Goal: Task Accomplishment & Management: Use online tool/utility

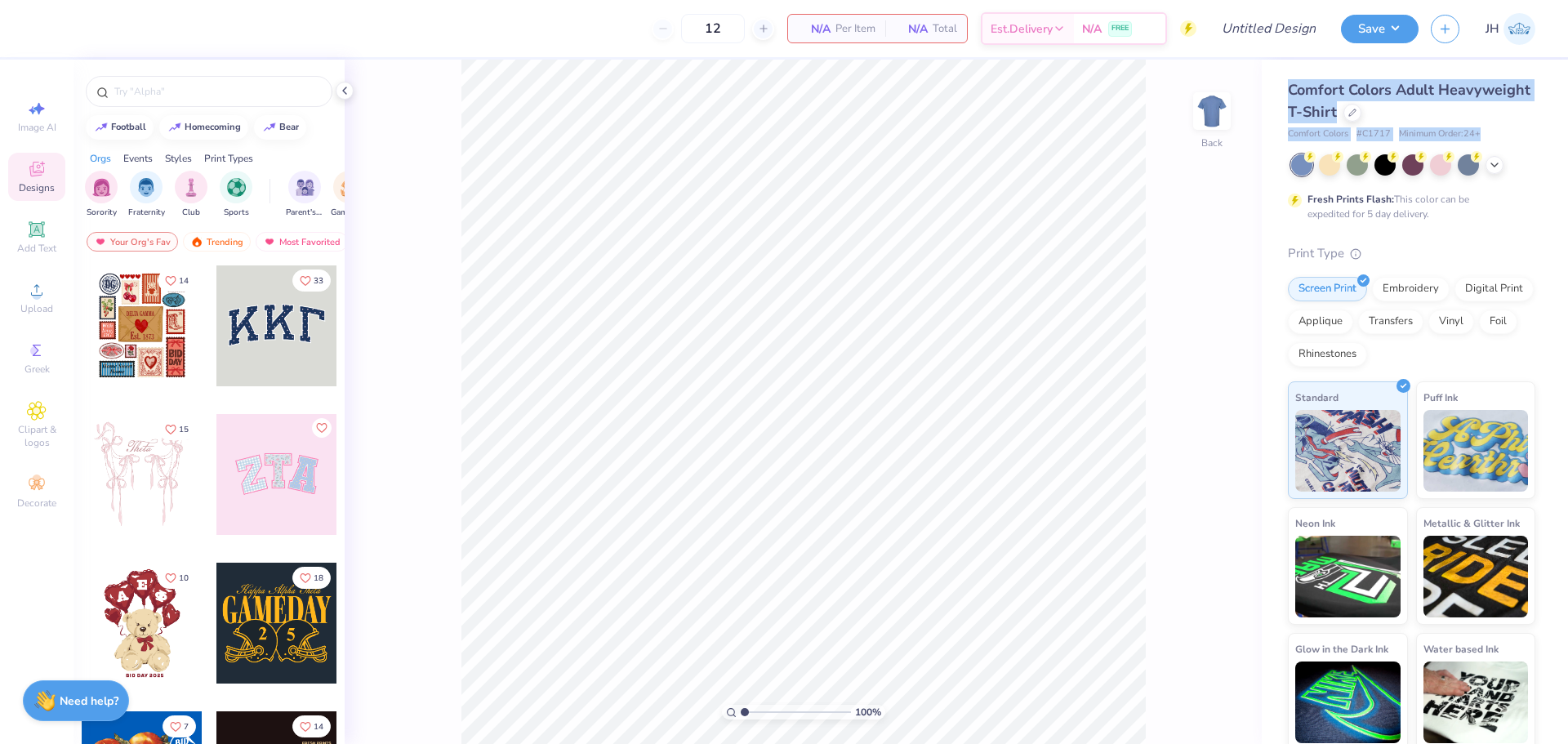
drag, startPoint x: 1290, startPoint y: 85, endPoint x: 1496, endPoint y: 131, distance: 211.1
click at [1500, 131] on div "Comfort Colors Adult Heavyweight T-Shirt Comfort Colors # C1717 Minimum Order: …" at bounding box center [1412, 110] width 248 height 62
copy div "Comfort Colors Adult Heavyweight T-Shirt Comfort Colors # C1717 Minimum Order: …"
drag, startPoint x: 1494, startPoint y: 97, endPoint x: 1460, endPoint y: 105, distance: 34.9
click at [1493, 97] on div "Comfort Colors Adult Heavyweight T-Shirt" at bounding box center [1412, 100] width 248 height 44
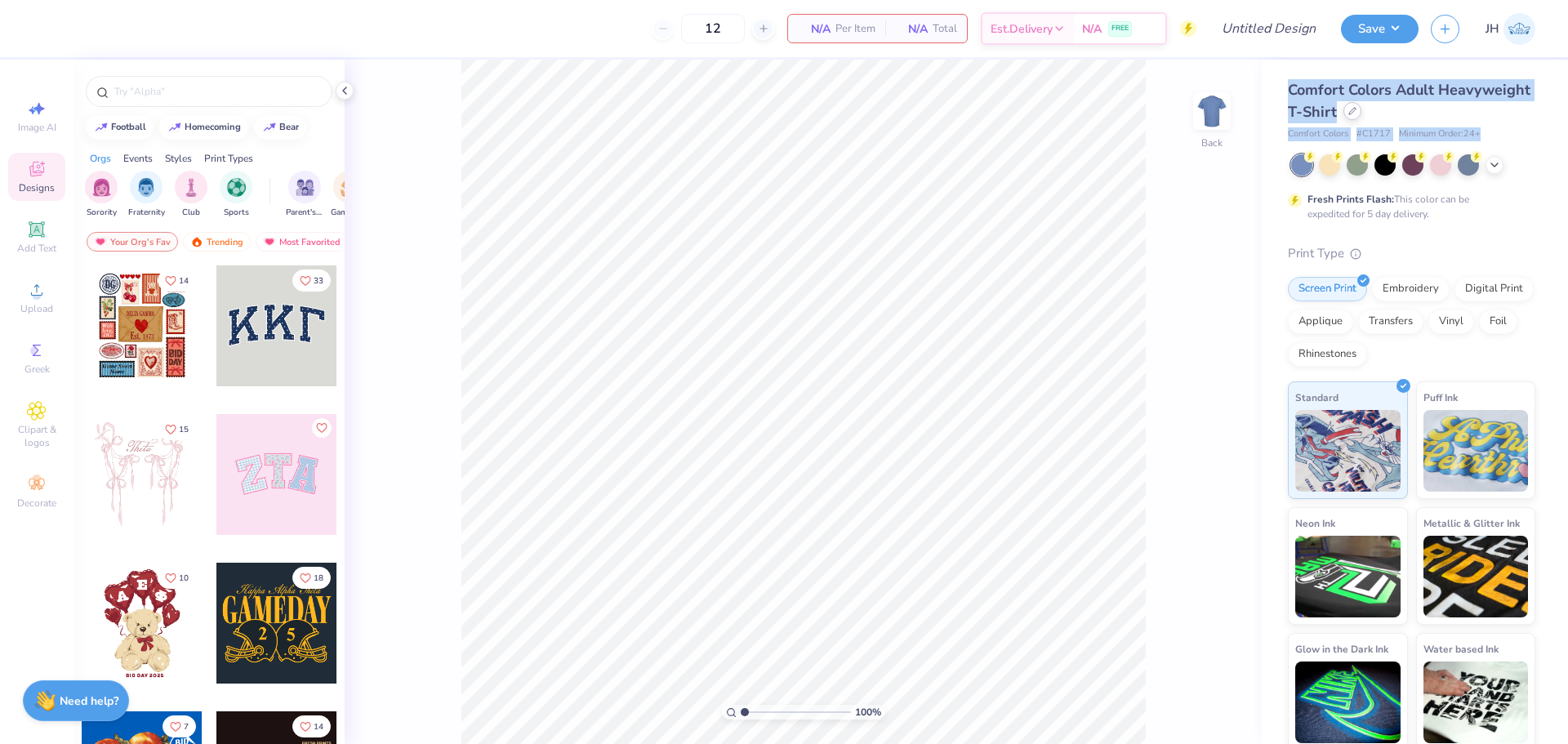
click at [1361, 113] on div at bounding box center [1352, 111] width 18 height 18
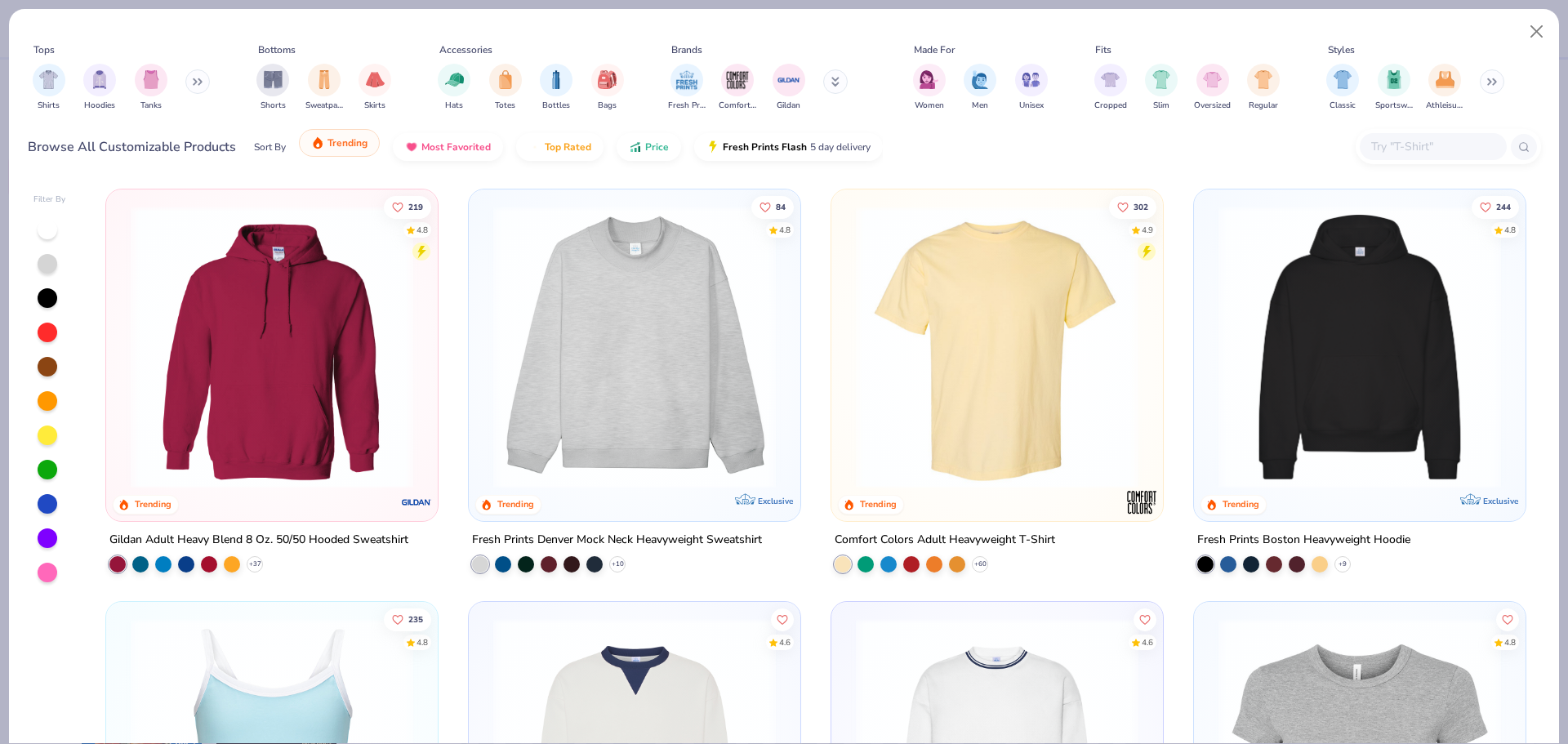
click at [328, 149] on span "Trending" at bounding box center [347, 143] width 40 height 13
click at [57, 76] on img "filter for Shirts" at bounding box center [48, 78] width 19 height 19
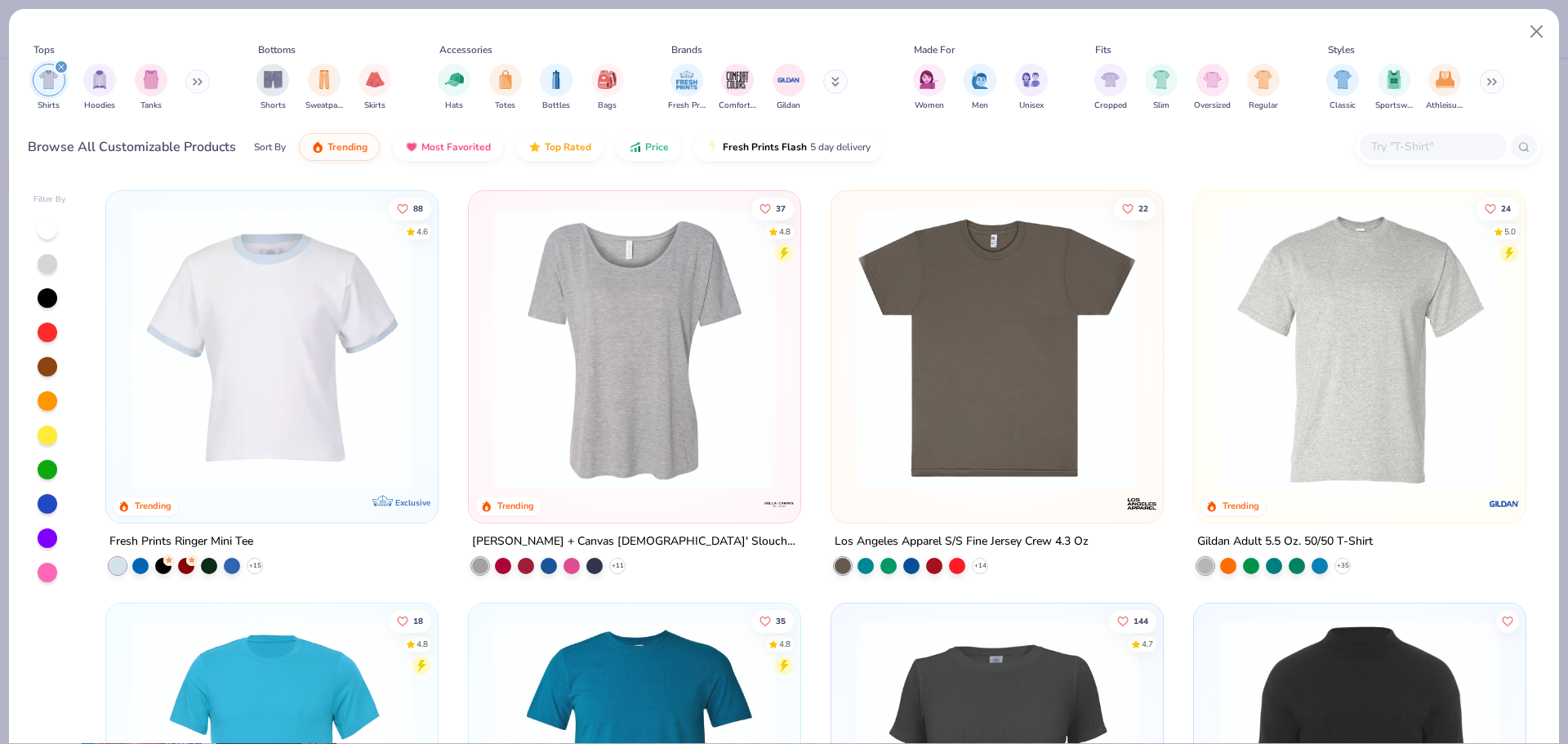
scroll to position [1224, 0]
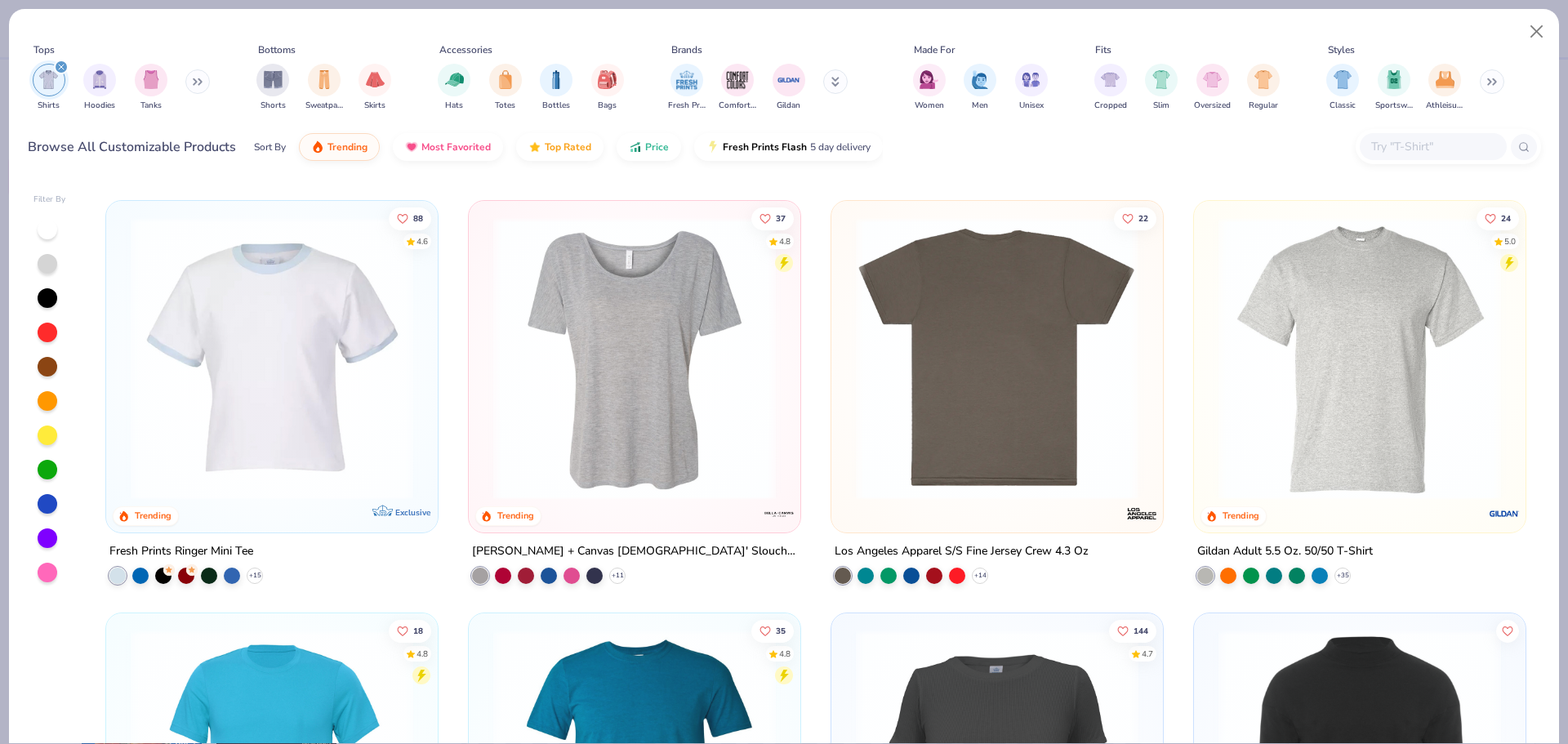
click at [990, 439] on img at bounding box center [997, 358] width 299 height 283
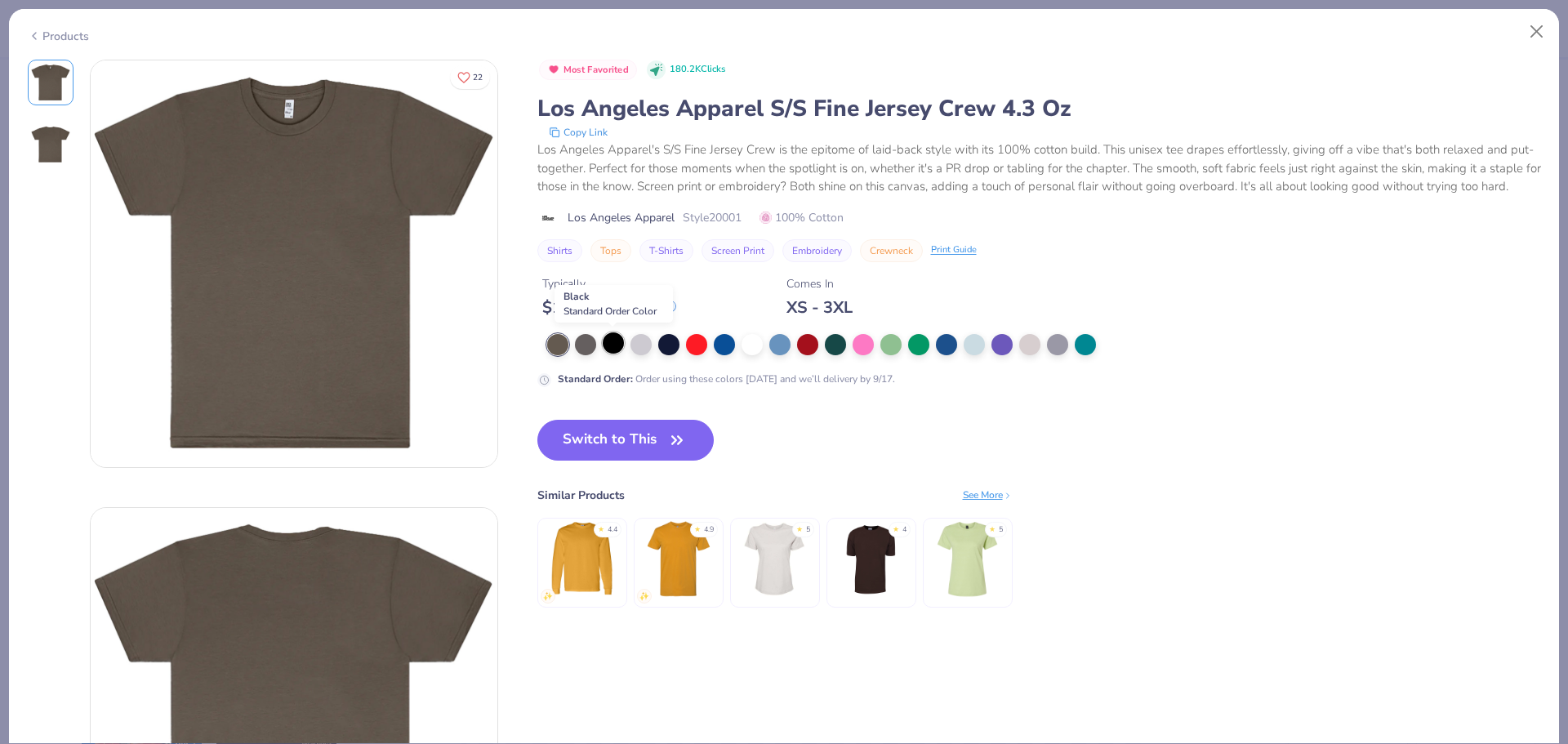
click at [604, 343] on div at bounding box center [613, 342] width 21 height 21
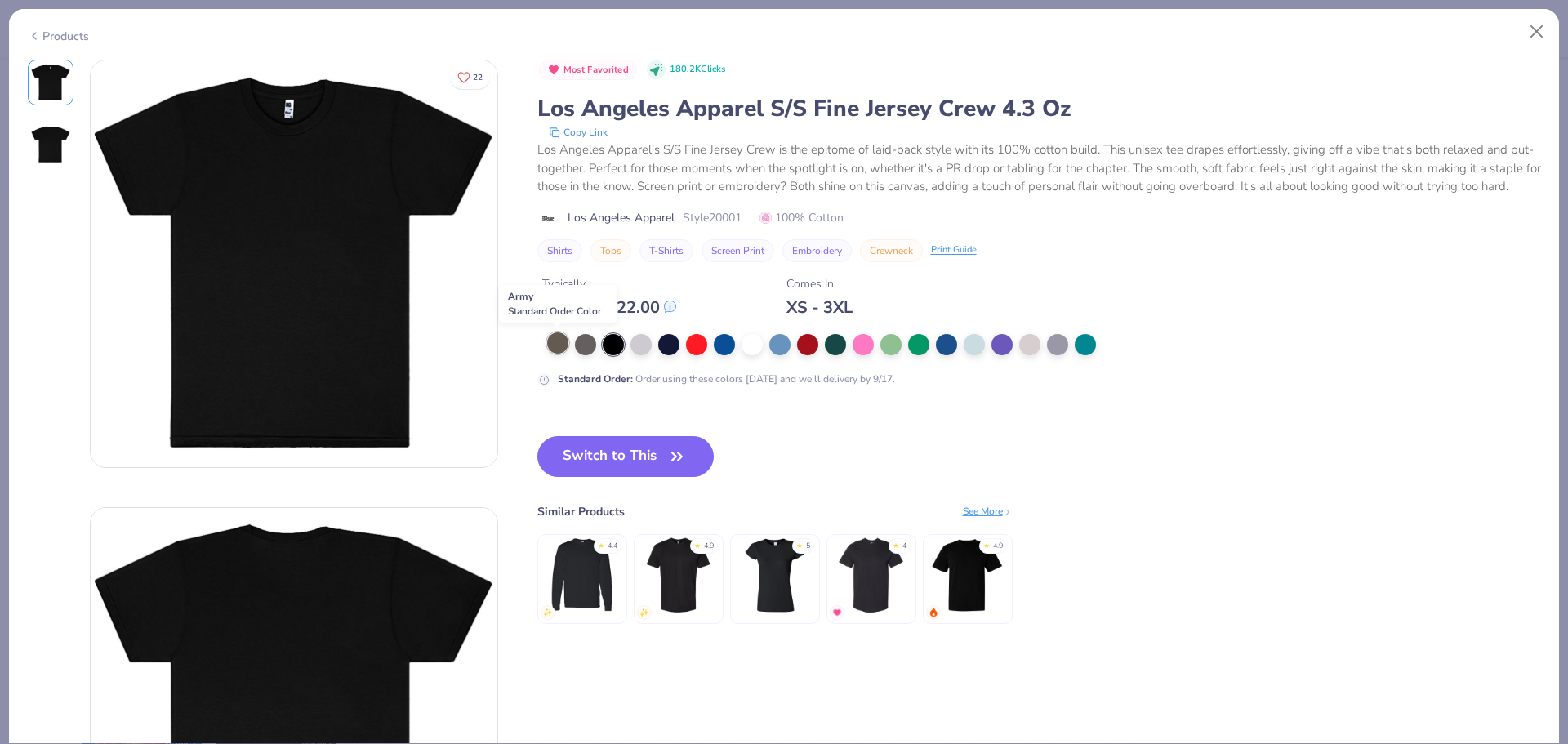
click at [560, 343] on div at bounding box center [557, 342] width 21 height 21
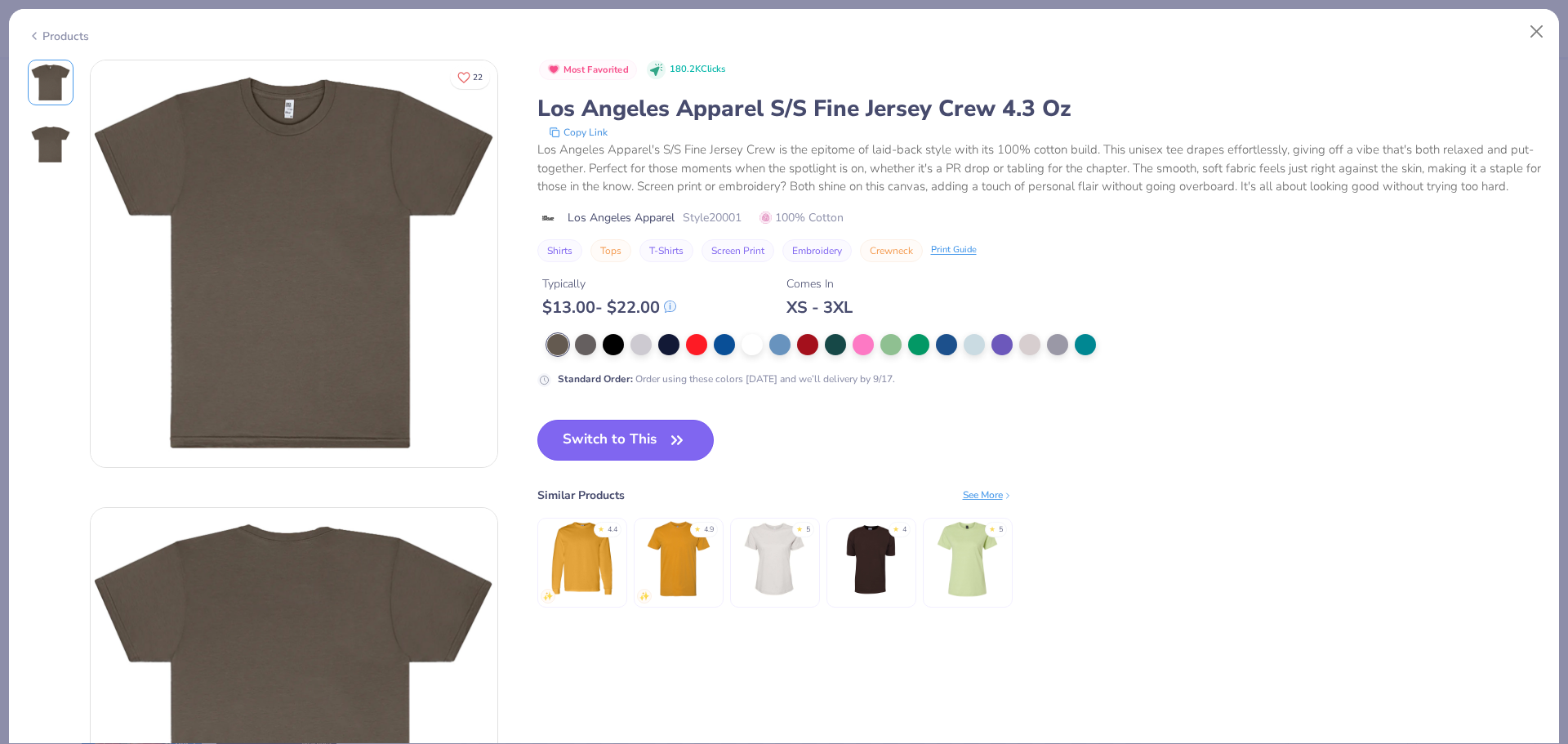
click at [623, 436] on button "Switch to This" at bounding box center [625, 440] width 177 height 41
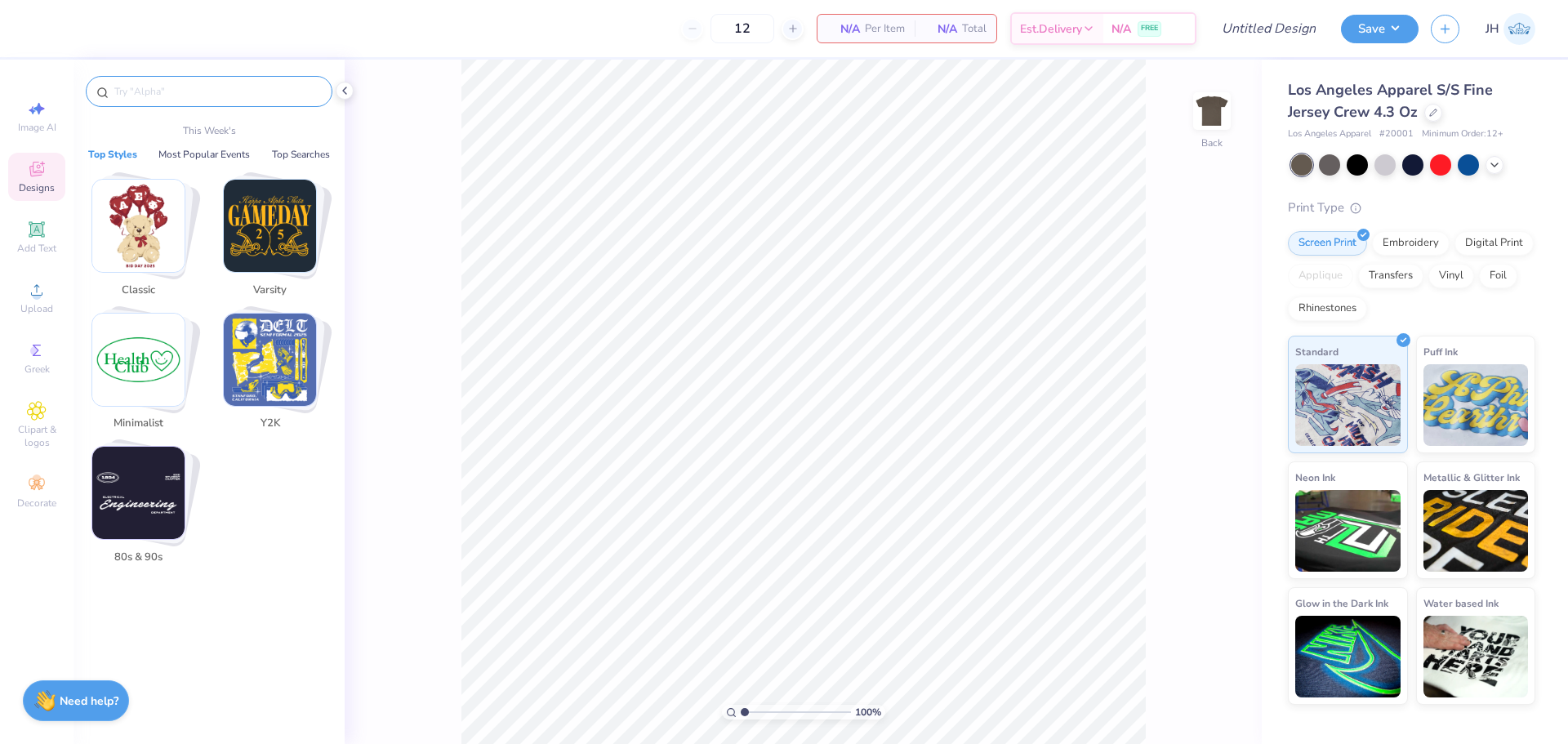
click at [201, 96] on input "text" at bounding box center [217, 92] width 209 height 17
paste input "Phi Delta Theta"
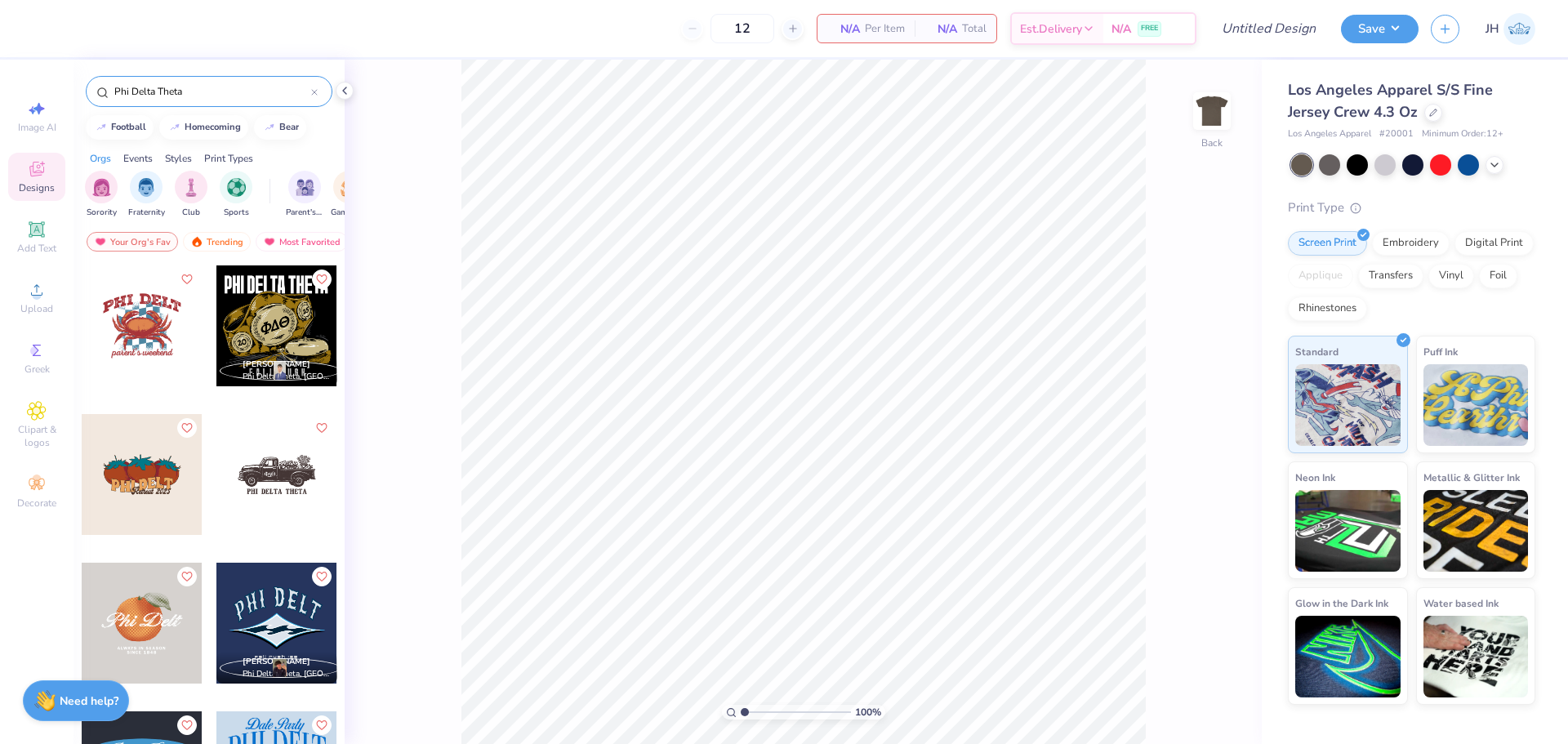
type input "Phi Delta Theta"
click at [267, 315] on div at bounding box center [277, 326] width 121 height 121
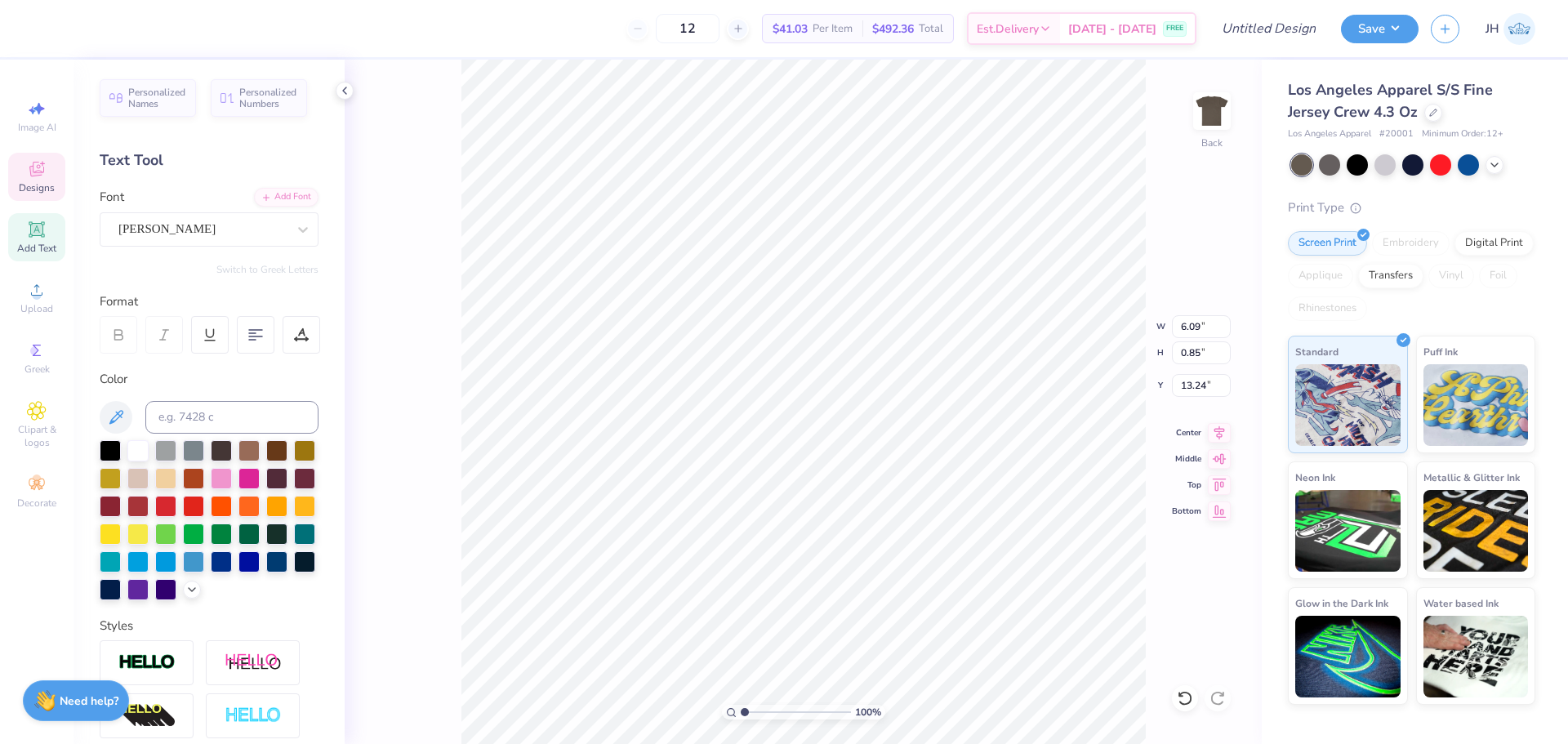
scroll to position [14, 10]
type input "10.02"
type input "7.43"
type input "4.70"
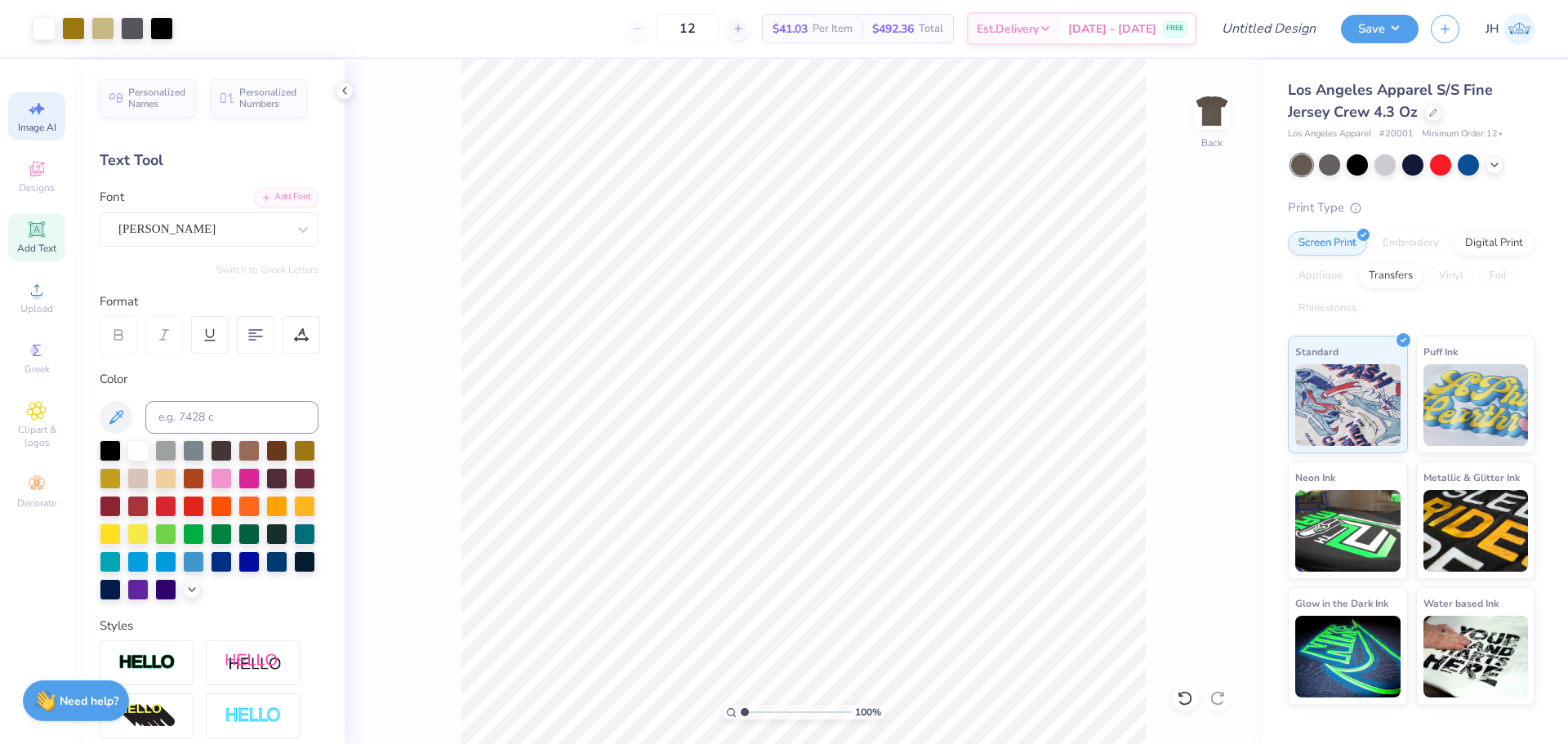
click at [39, 113] on icon at bounding box center [39, 109] width 11 height 12
select select "4"
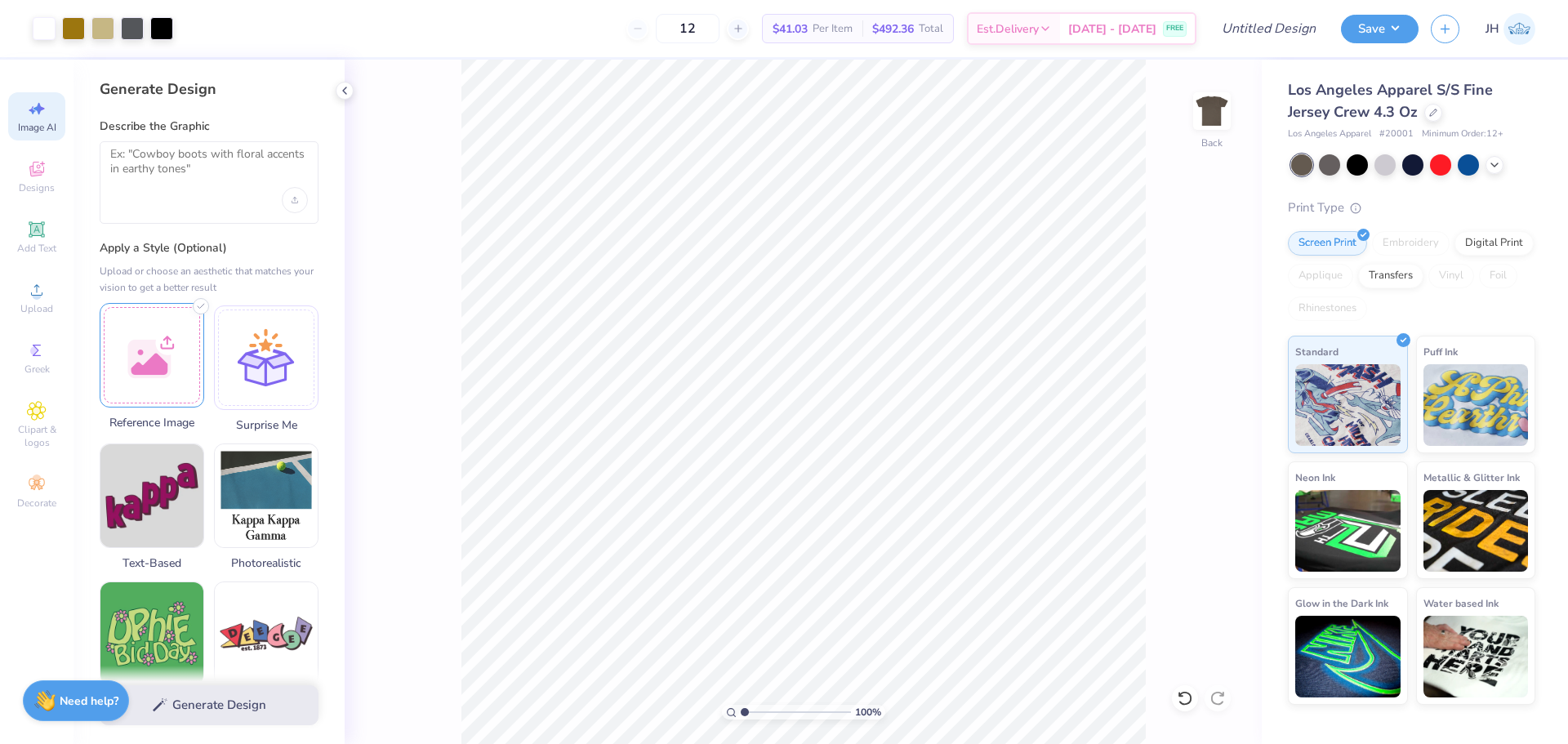
click at [141, 351] on div at bounding box center [152, 355] width 104 height 104
click at [212, 183] on textarea at bounding box center [208, 167] width 197 height 41
paste textarea "Phi Delt [DATE] Bash 2025"
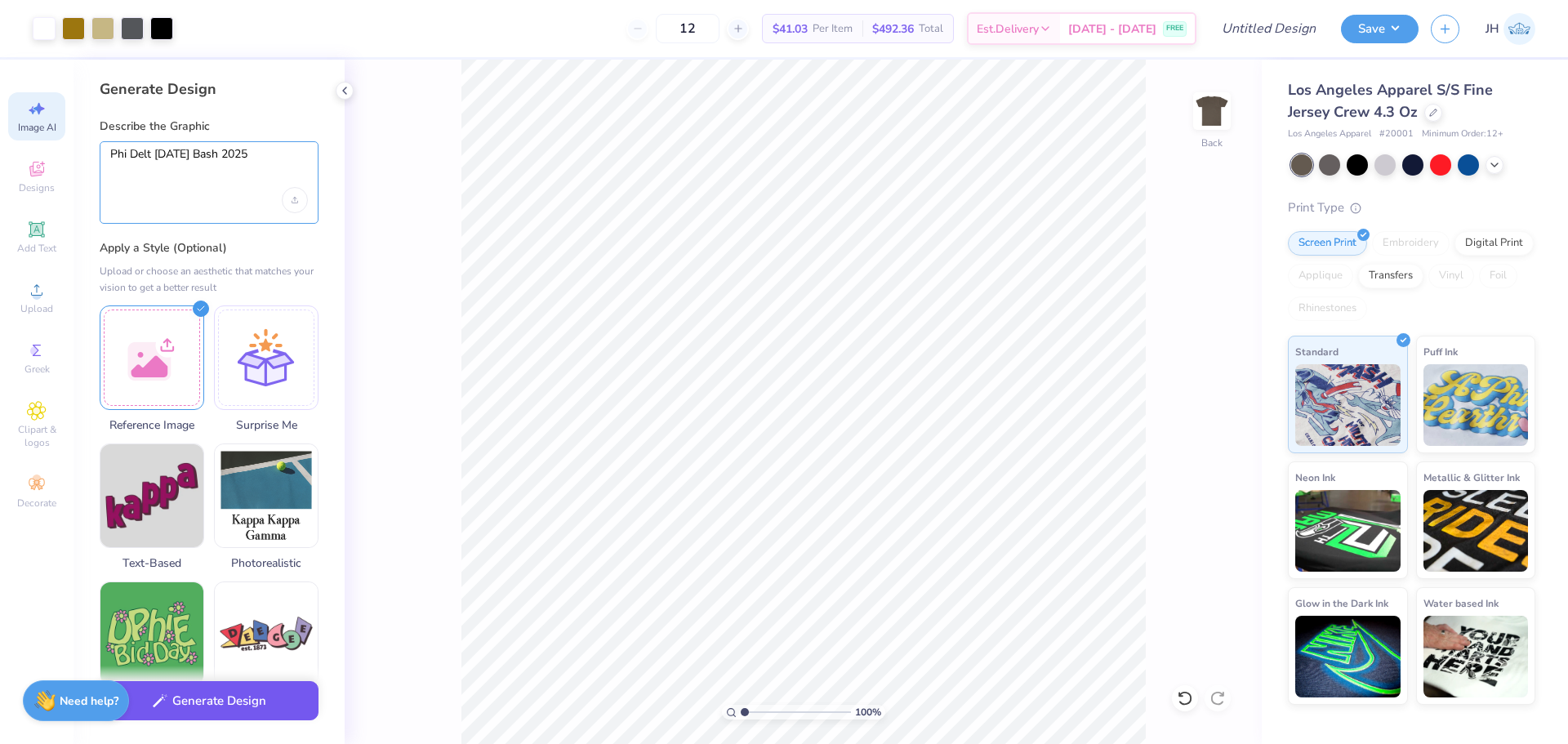
type textarea "Phi Delt [DATE] Bash 2025"
click at [217, 691] on button "Generate Design" at bounding box center [208, 700] width 219 height 40
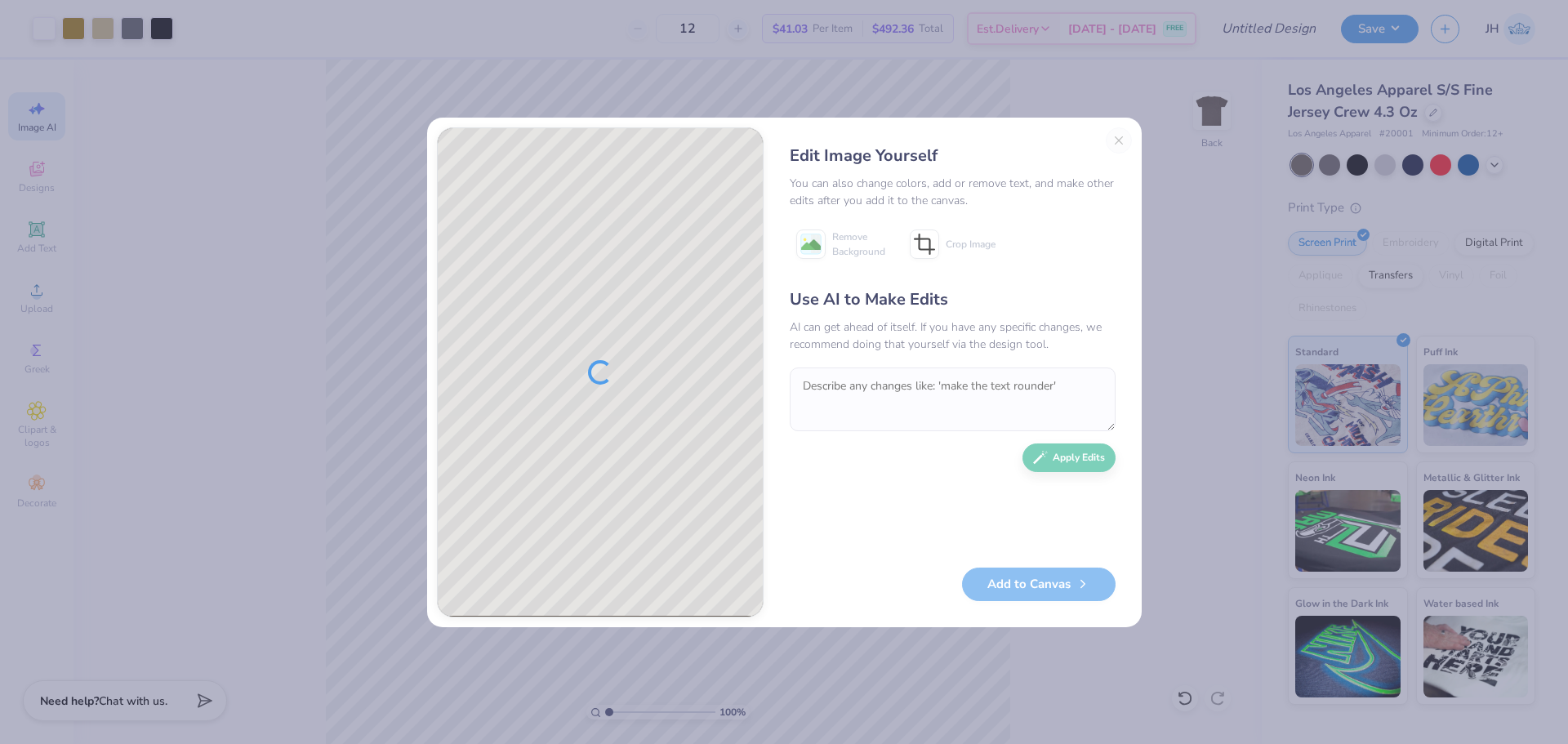
click at [1058, 459] on div "Use AI to Make Edits AI can get ahead of itself. If you have any specific chang…" at bounding box center [953, 419] width 326 height 264
click at [1022, 402] on textarea at bounding box center [953, 399] width 326 height 63
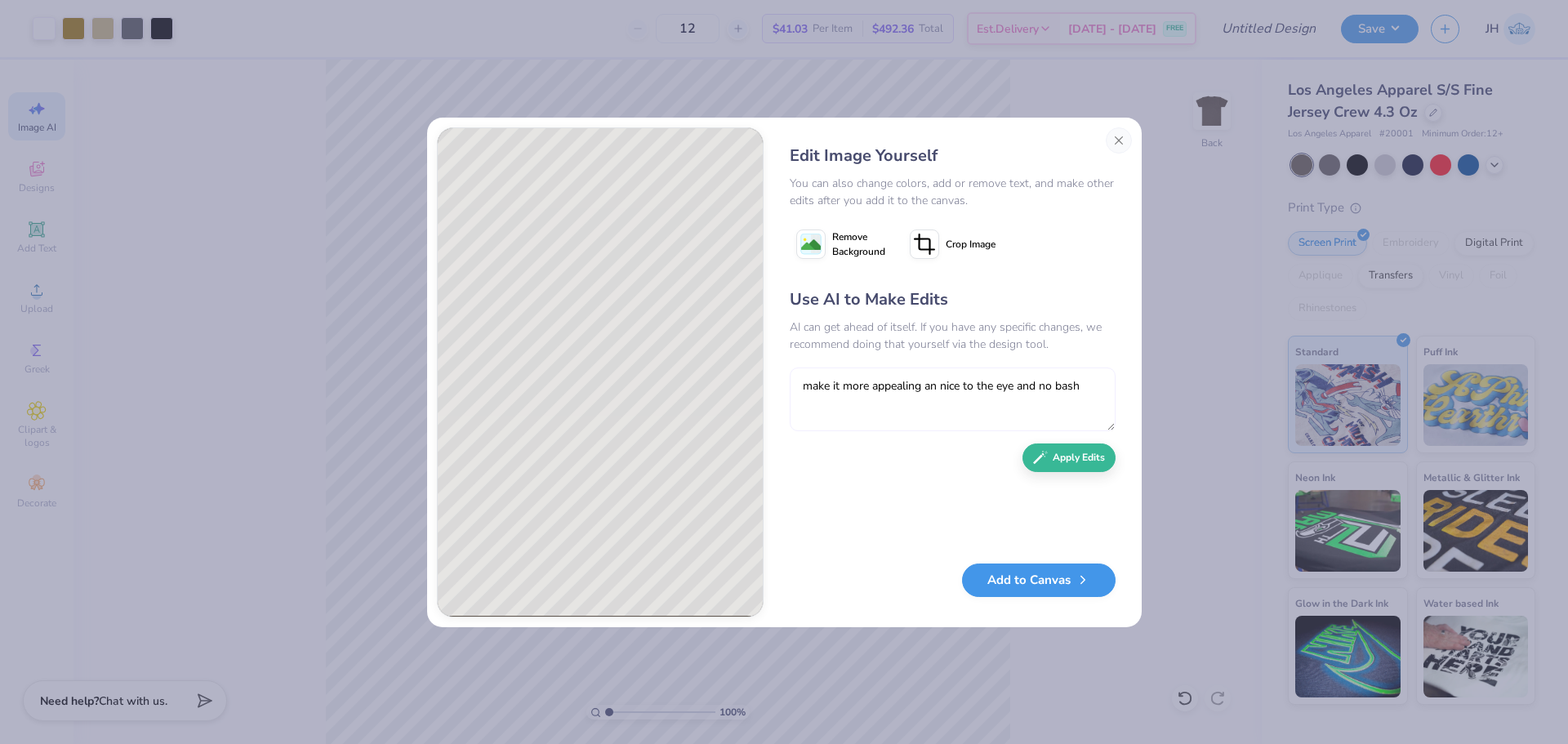
type textarea "make it more appealing an nice to the eye and no bash"
click at [1002, 584] on button "Add to Canvas" at bounding box center [1039, 580] width 154 height 33
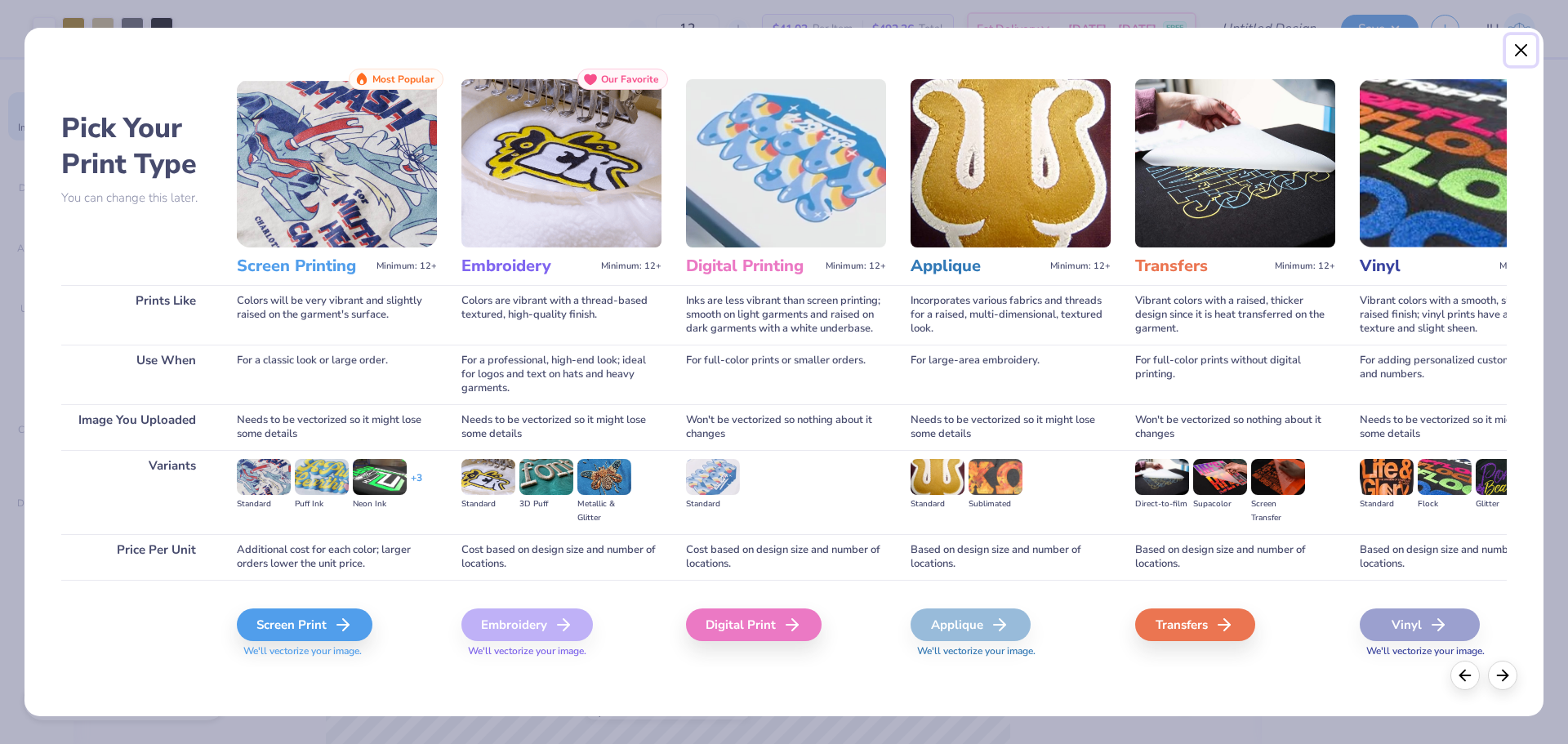
click at [1519, 51] on button "Close" at bounding box center [1521, 50] width 31 height 31
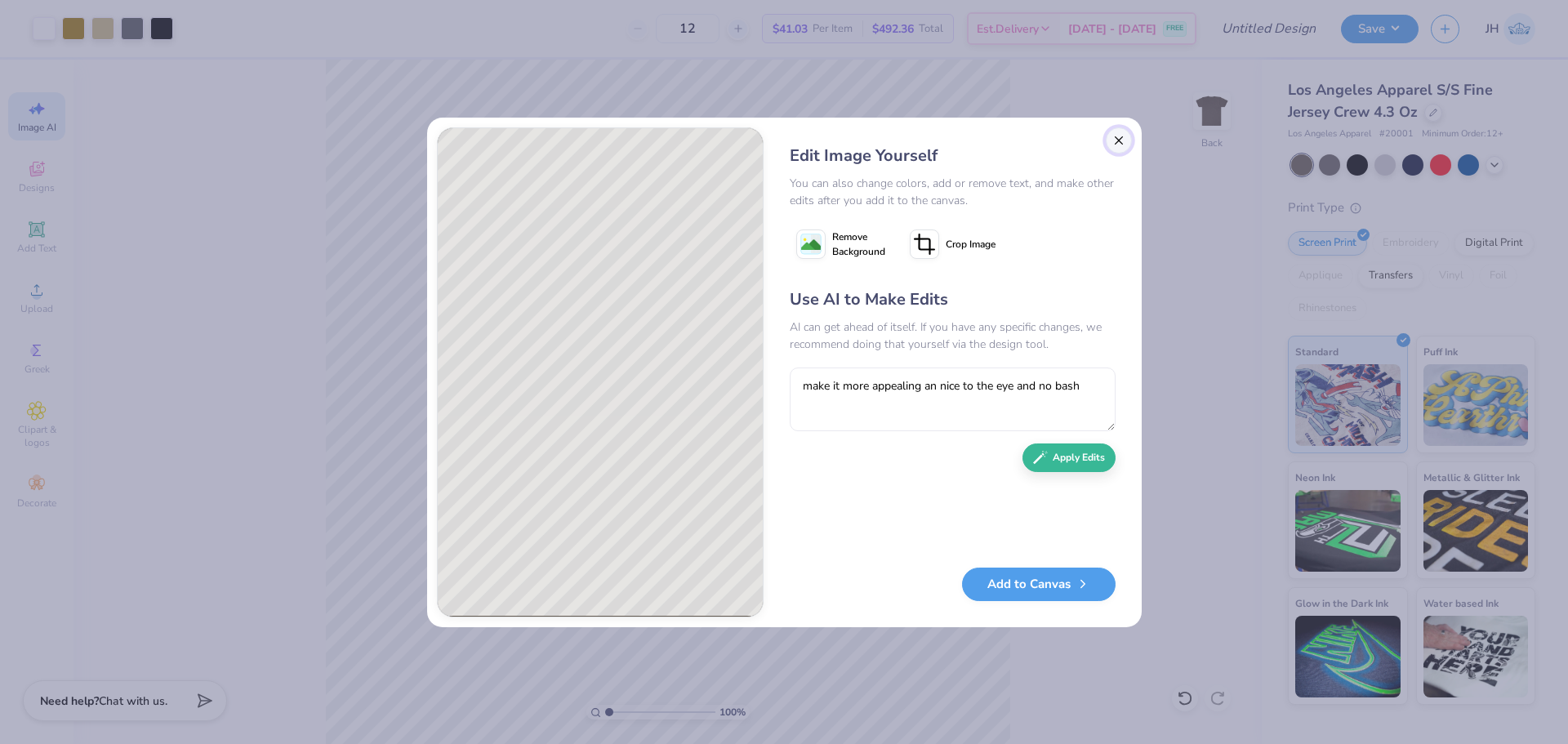
click at [1126, 151] on button "Close" at bounding box center [1119, 140] width 26 height 26
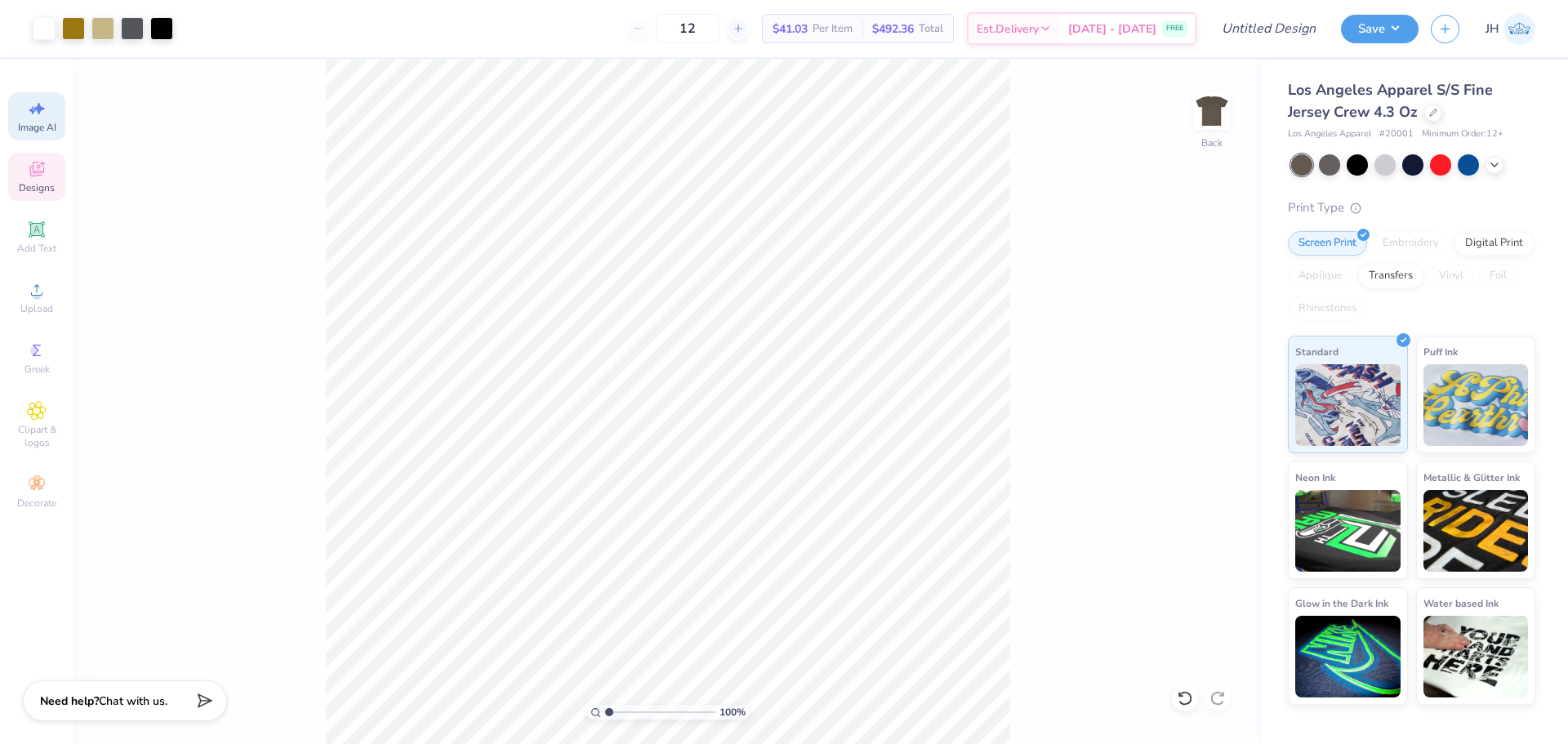
click at [50, 181] on span "Designs" at bounding box center [36, 188] width 36 height 13
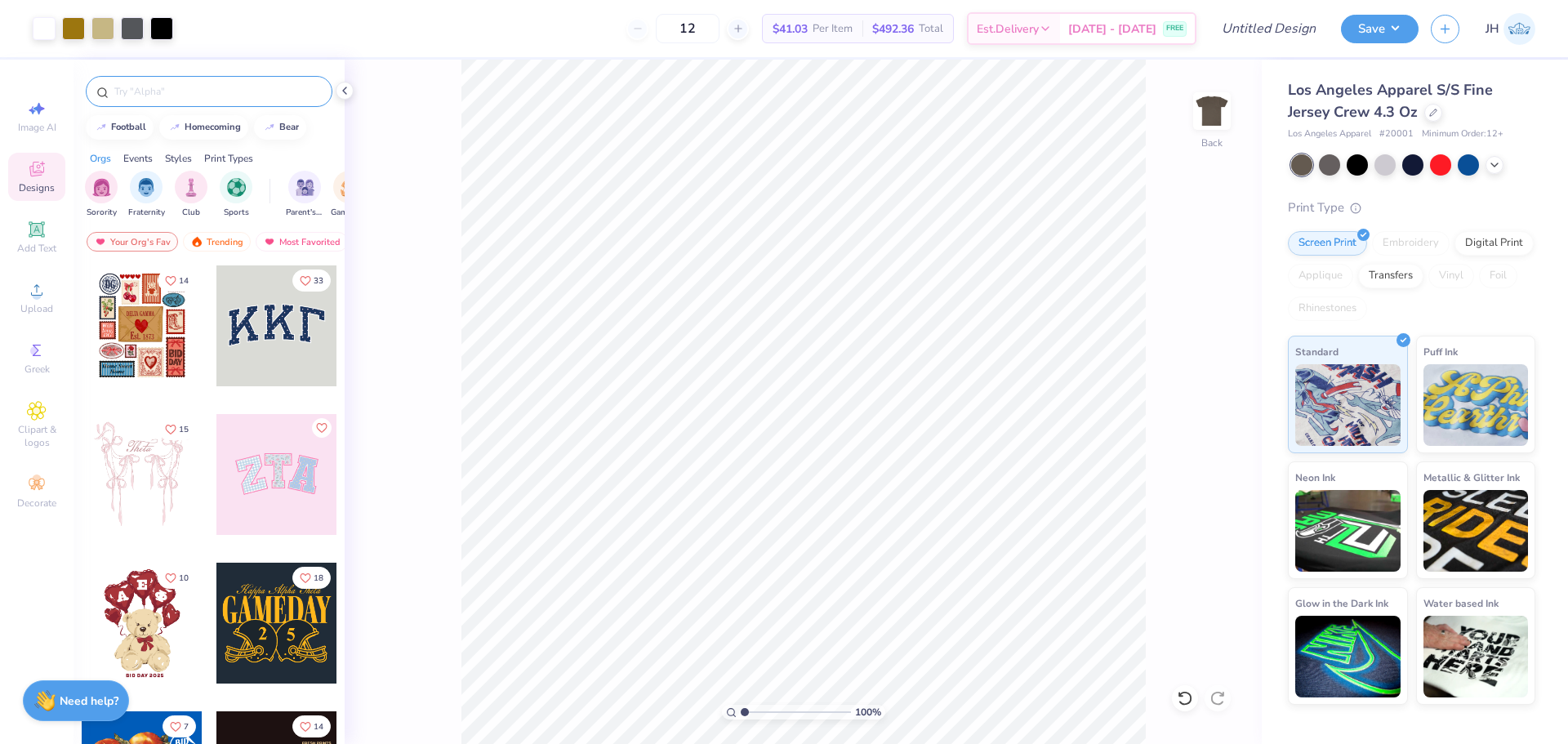
click at [235, 82] on div at bounding box center [208, 91] width 247 height 31
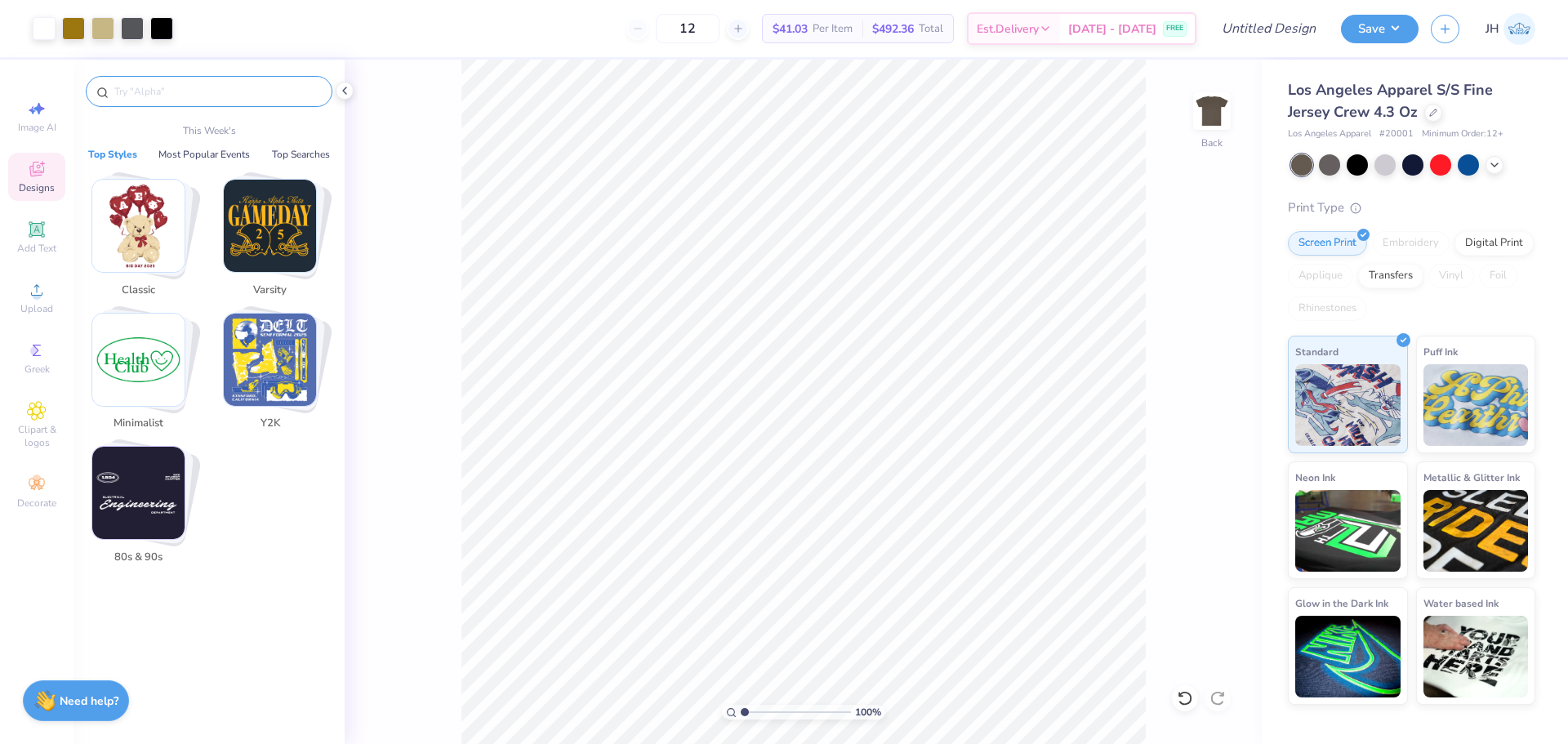
click at [224, 85] on input "text" at bounding box center [217, 92] width 209 height 17
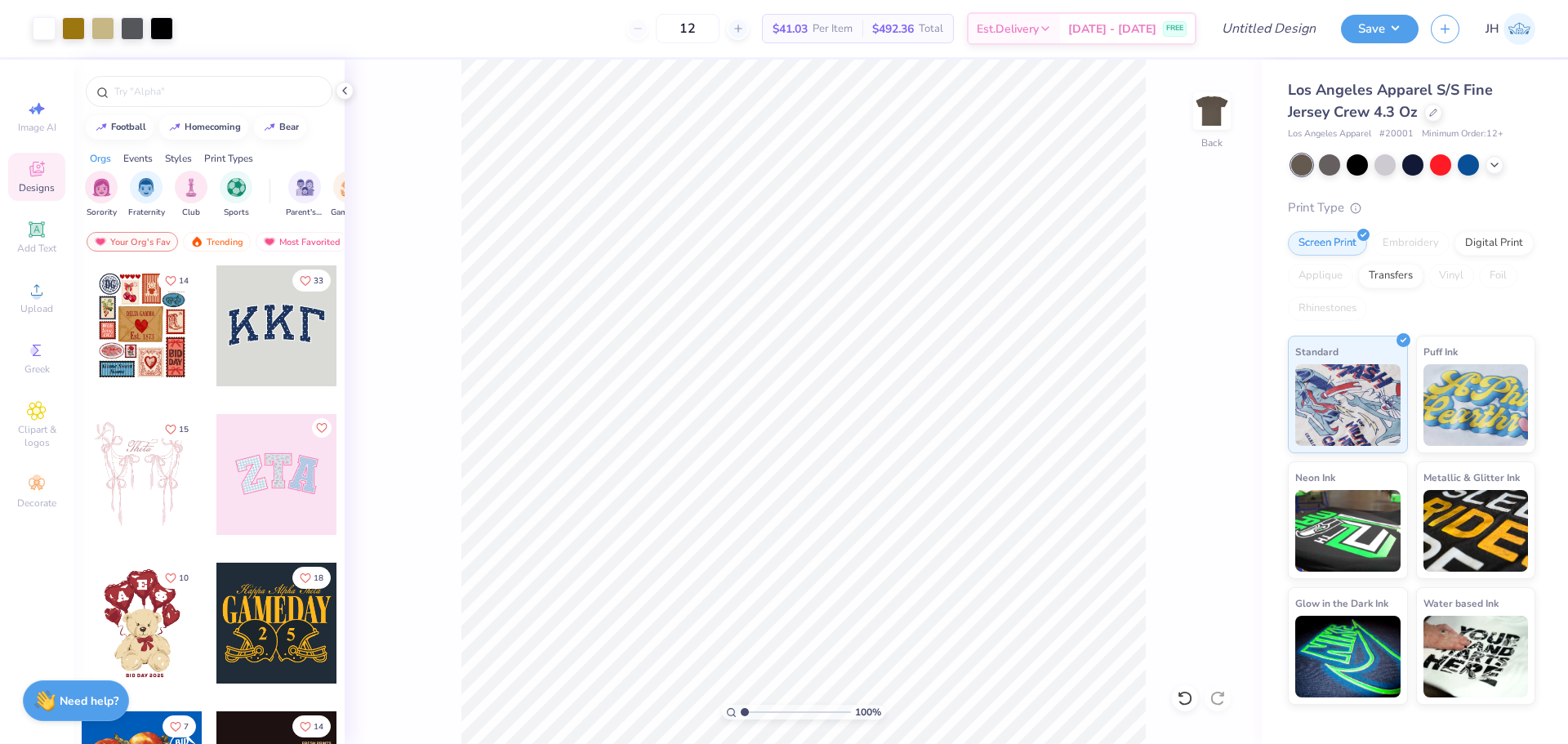
click at [221, 110] on div at bounding box center [208, 87] width 271 height 56
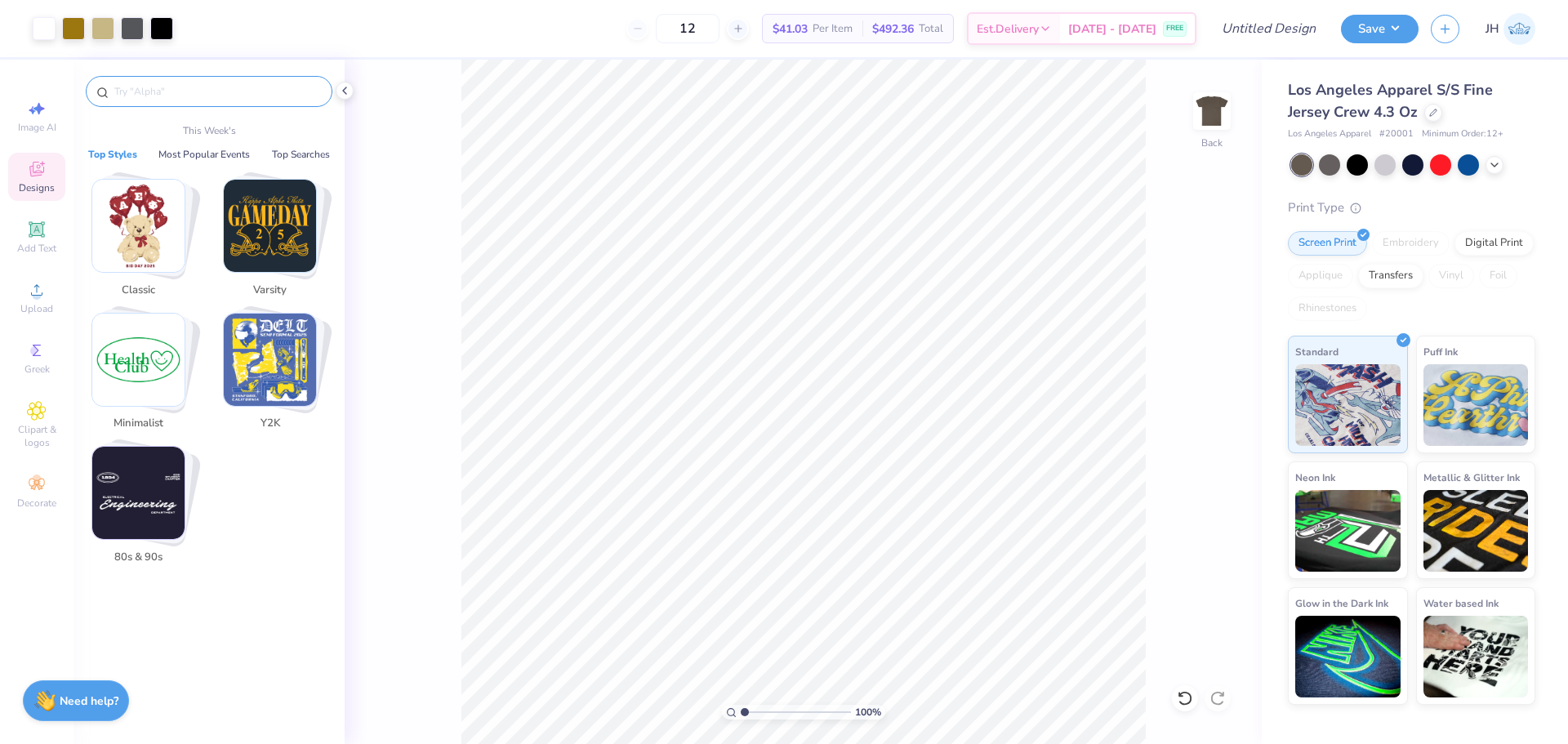
click at [221, 97] on input "text" at bounding box center [217, 92] width 209 height 17
paste input "Phi Delt [DATE] Bash 2025"
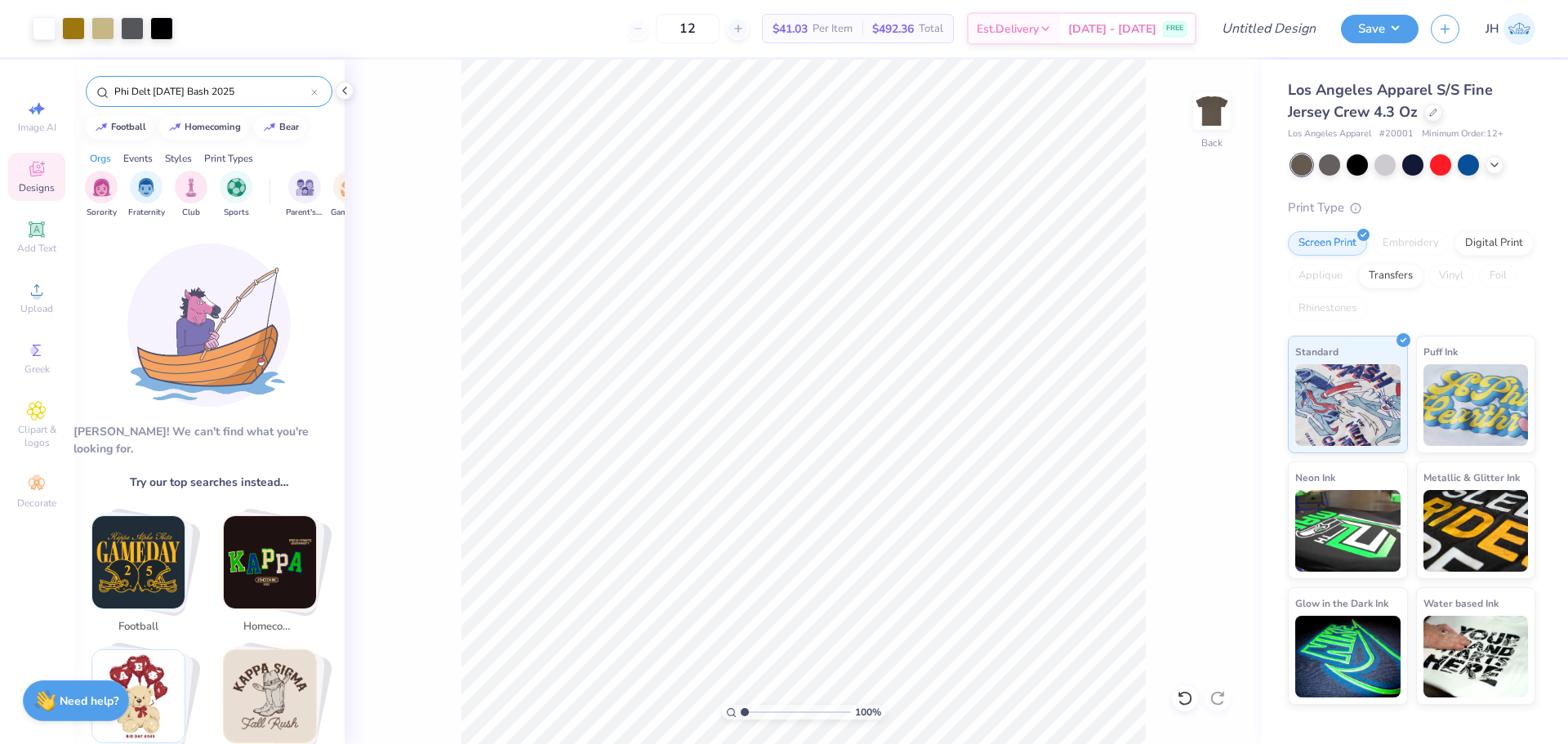
drag, startPoint x: 272, startPoint y: 97, endPoint x: 154, endPoint y: 90, distance: 118.2
click at [154, 90] on input "Phi Delt [DATE] Bash 2025" at bounding box center [211, 92] width 198 height 17
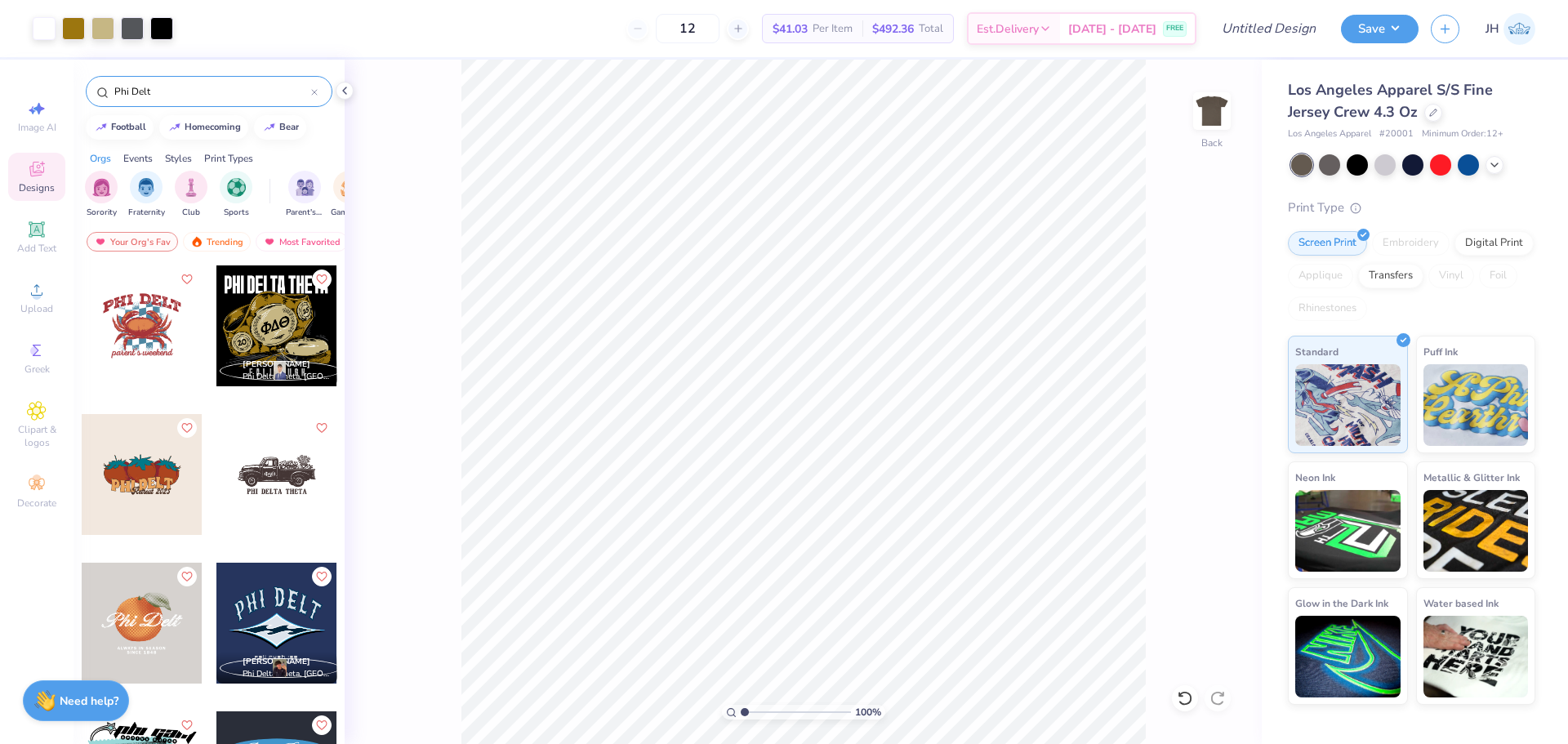
type input "Phi Delt"
click at [278, 485] on div at bounding box center [277, 474] width 121 height 121
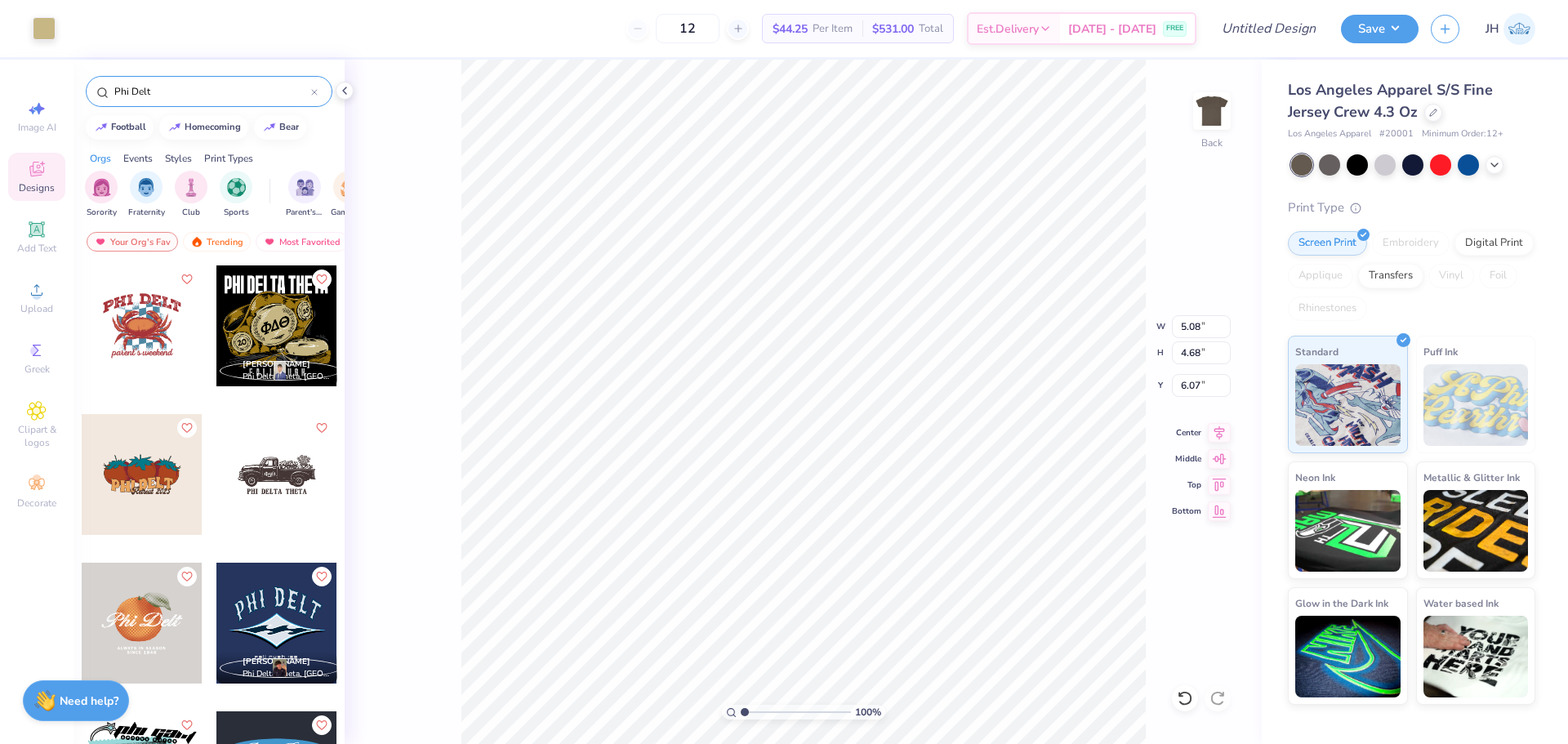
type input "5.08"
type input "4.68"
type input "6.09"
type input "5.66"
type input "3.03"
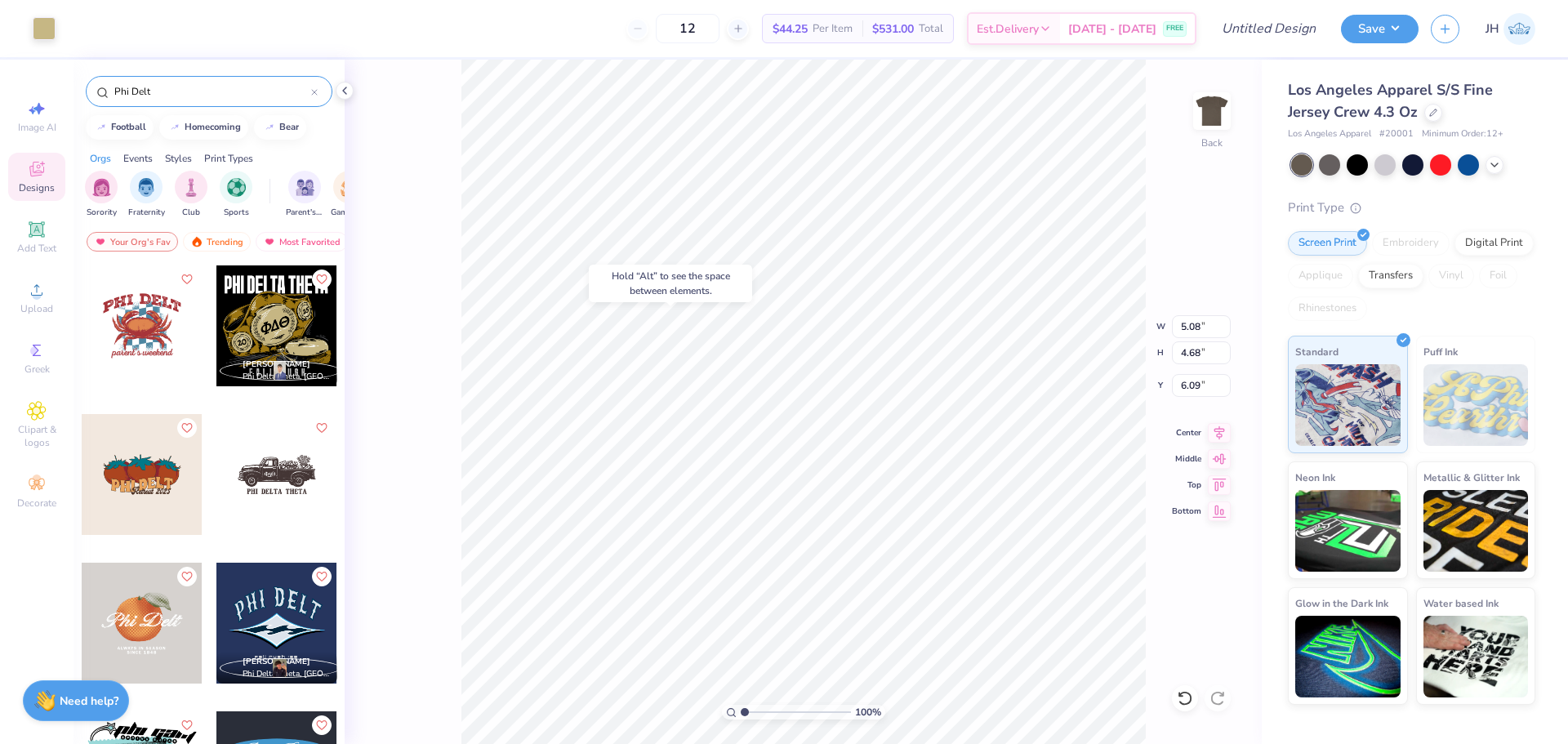
type input "9.74"
type input "8.40"
click at [834, 343] on li "Cut" at bounding box center [837, 340] width 128 height 33
type input "10.52"
type input "0.66"
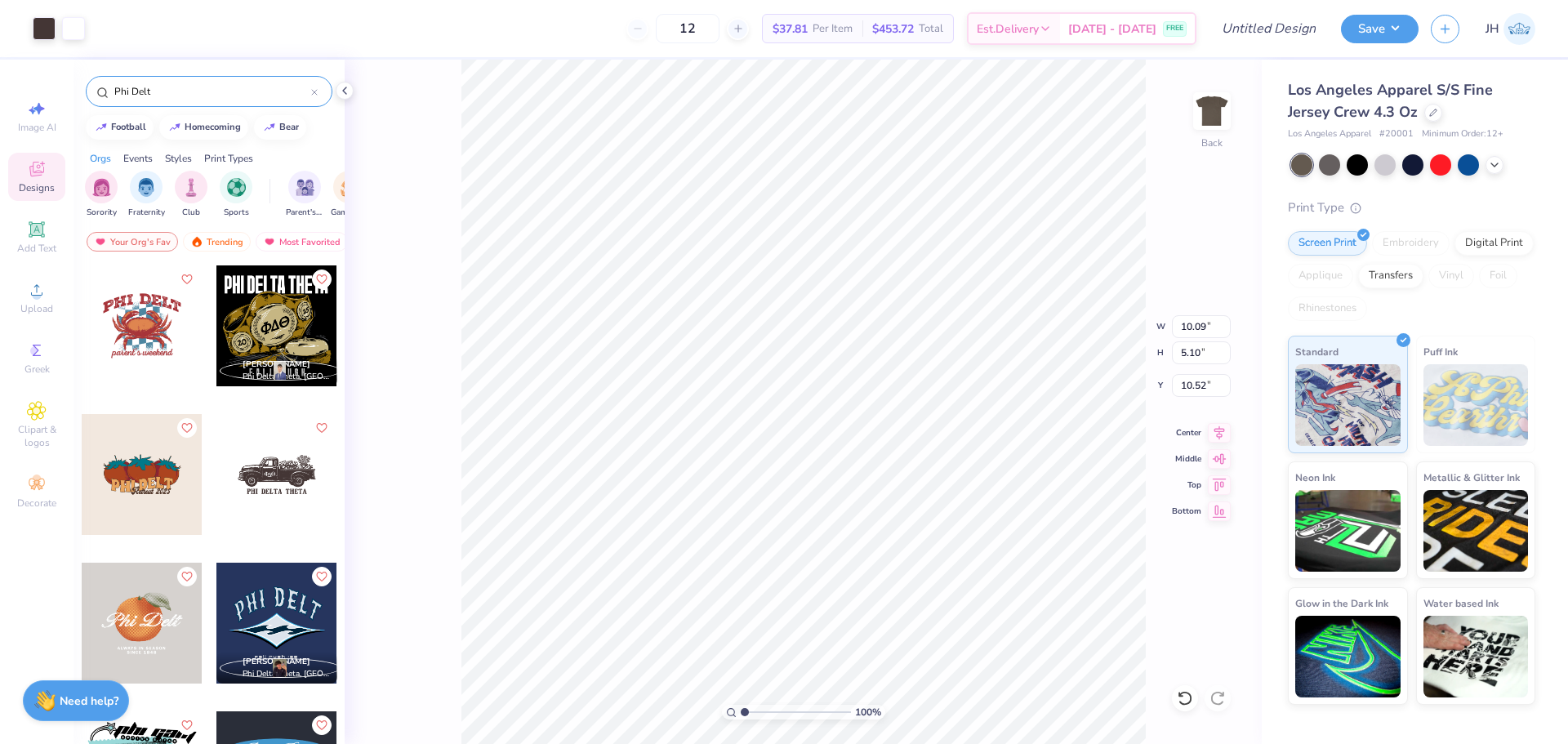
type input "0.88"
type input "6.40"
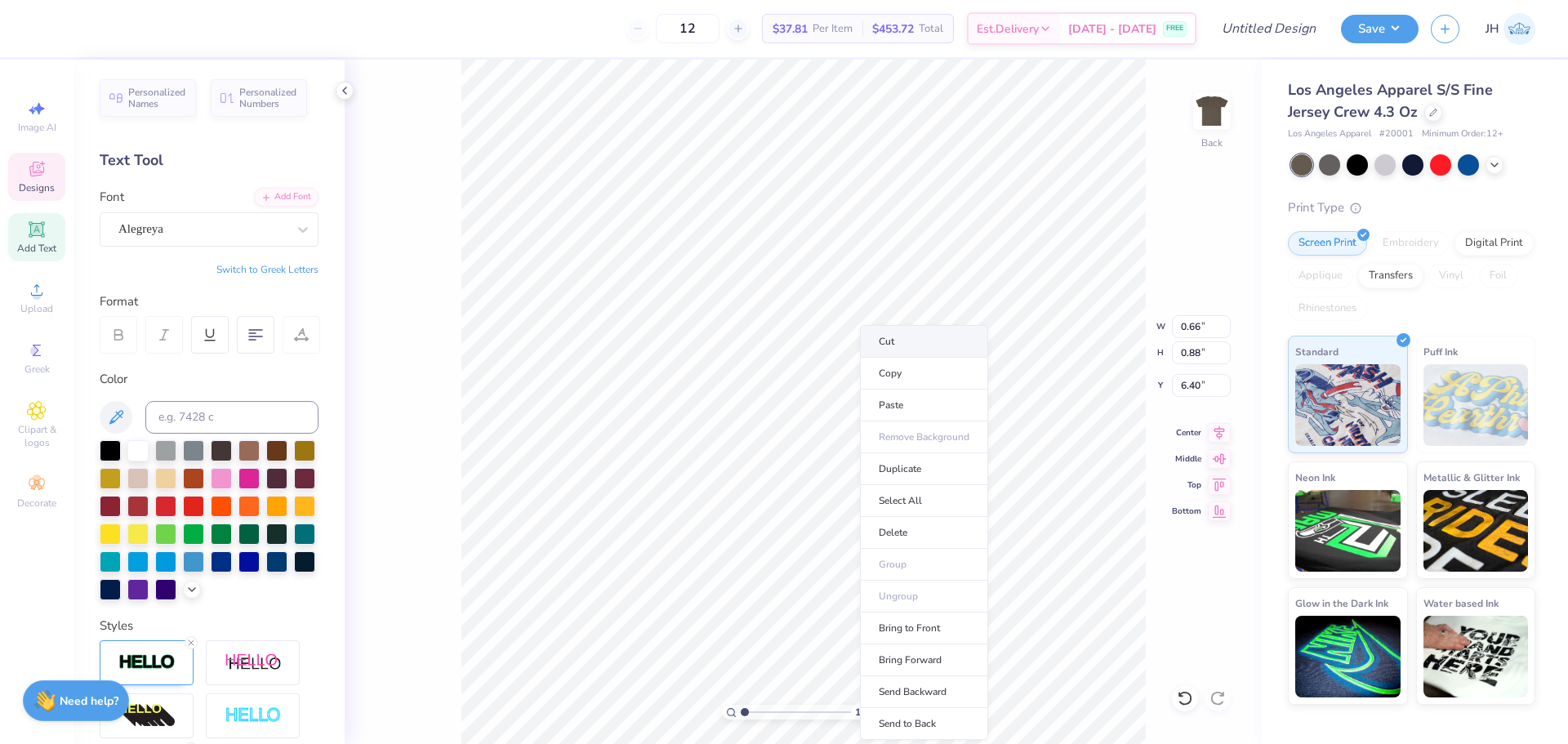
click at [888, 339] on li "Cut" at bounding box center [924, 340] width 128 height 33
click at [864, 339] on li "Cut" at bounding box center [923, 340] width 128 height 33
type input "2.45"
type input "7.20"
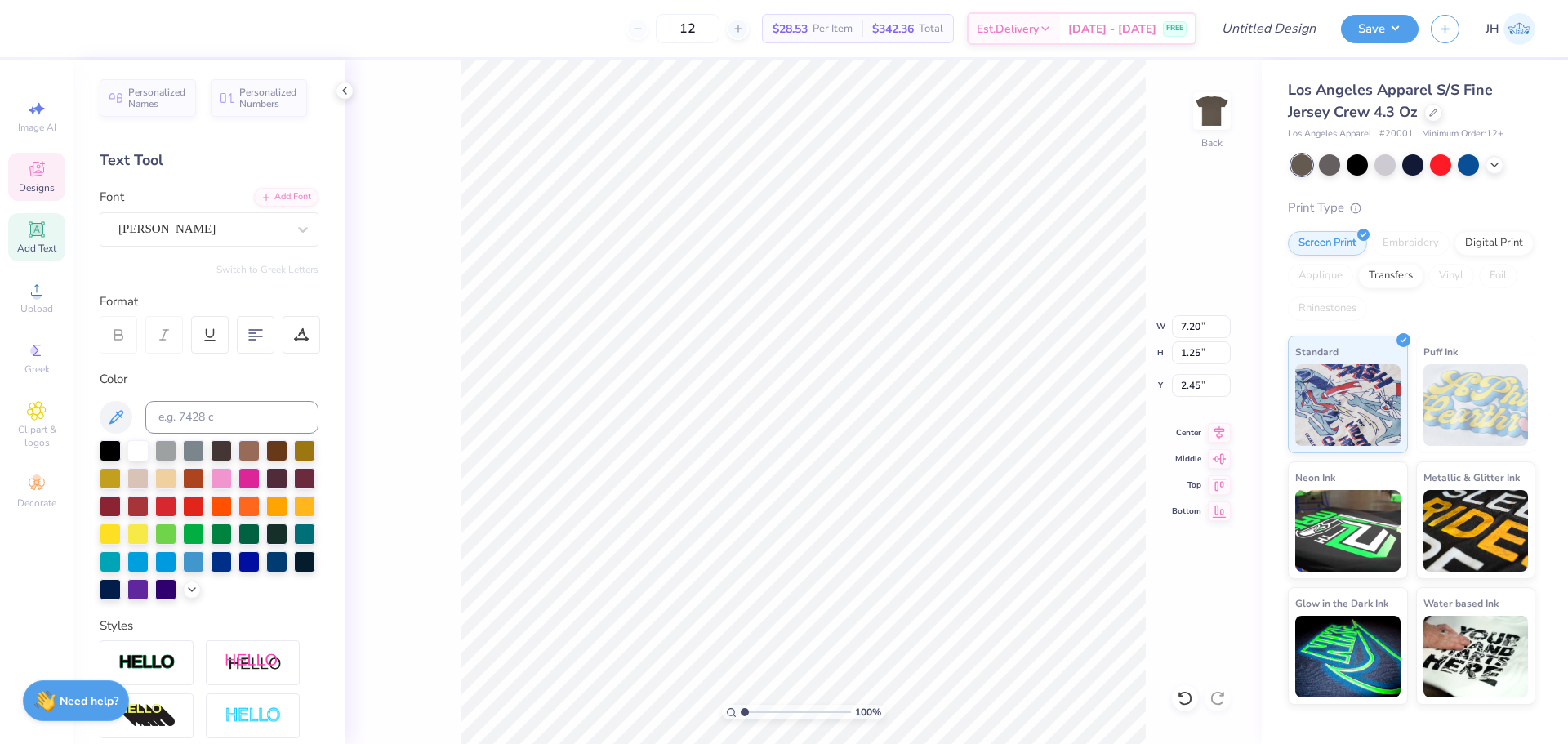
type input "1.25"
type input "2.38"
type input "1.75"
type input "10.09"
type input "5.10"
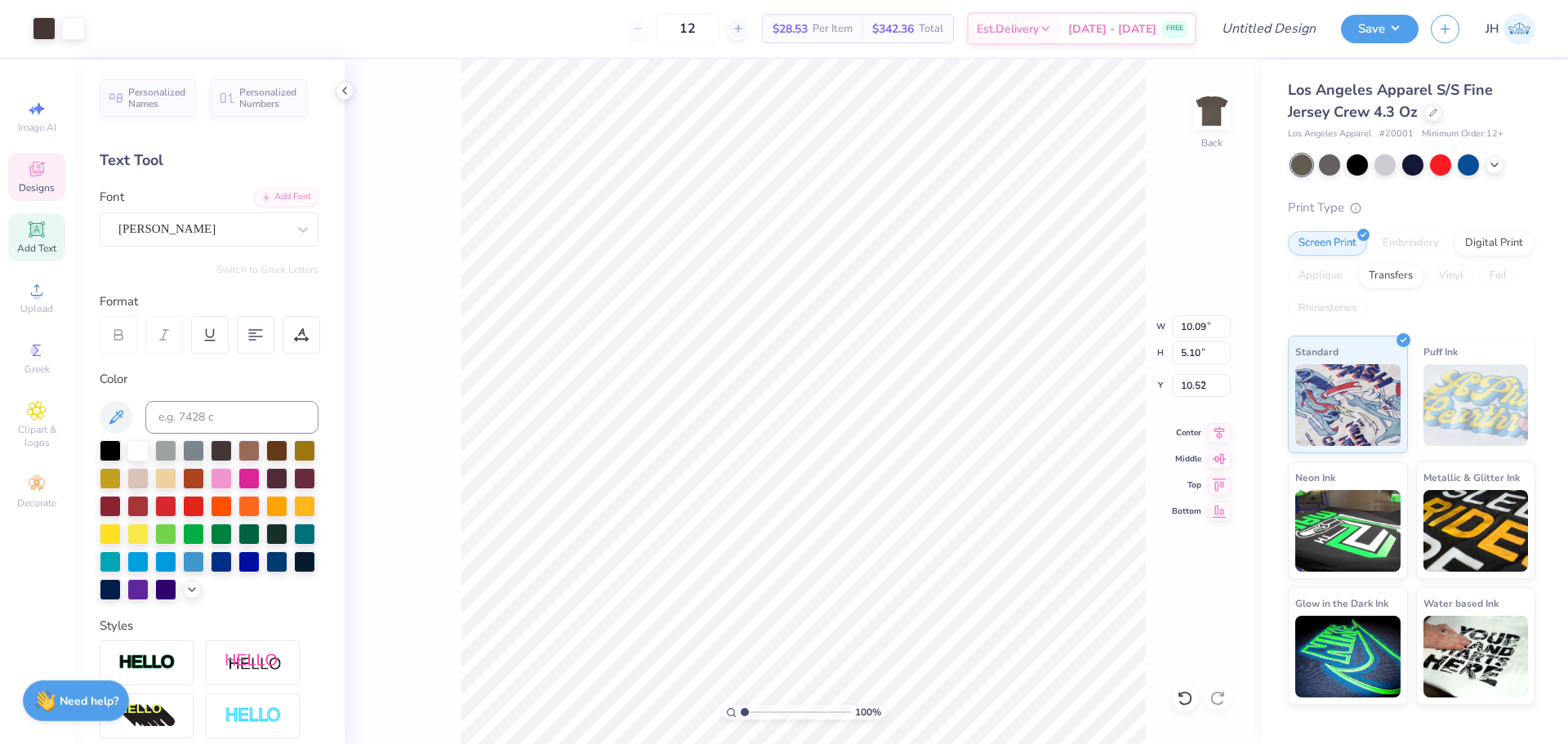
type input "3.66"
click at [816, 365] on li "Copy" at bounding box center [842, 372] width 128 height 32
click at [1212, 110] on img at bounding box center [1212, 111] width 65 height 65
click at [811, 405] on li "Paste" at bounding box center [848, 405] width 128 height 32
type input "14.95"
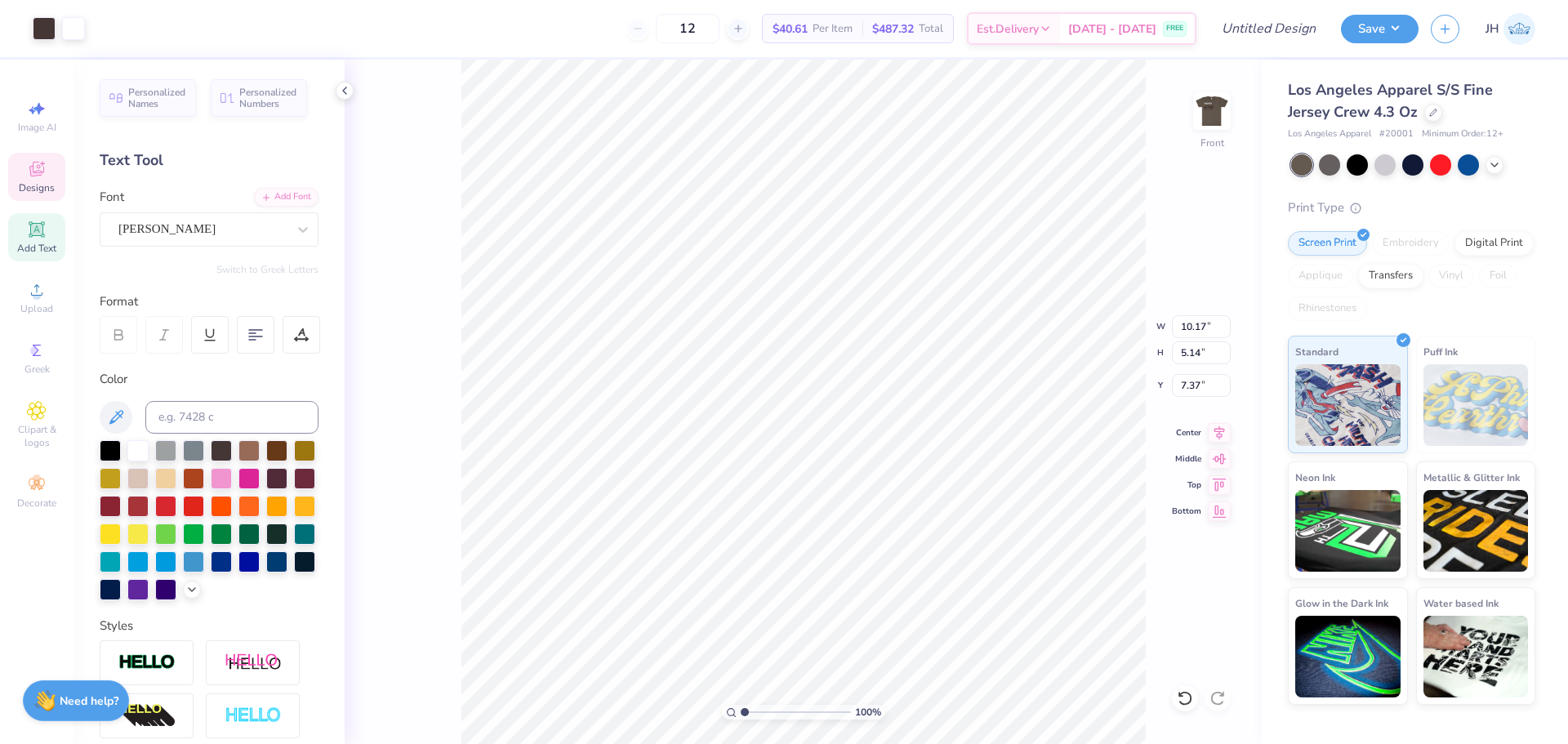
type input "7.55"
type input "7.57"
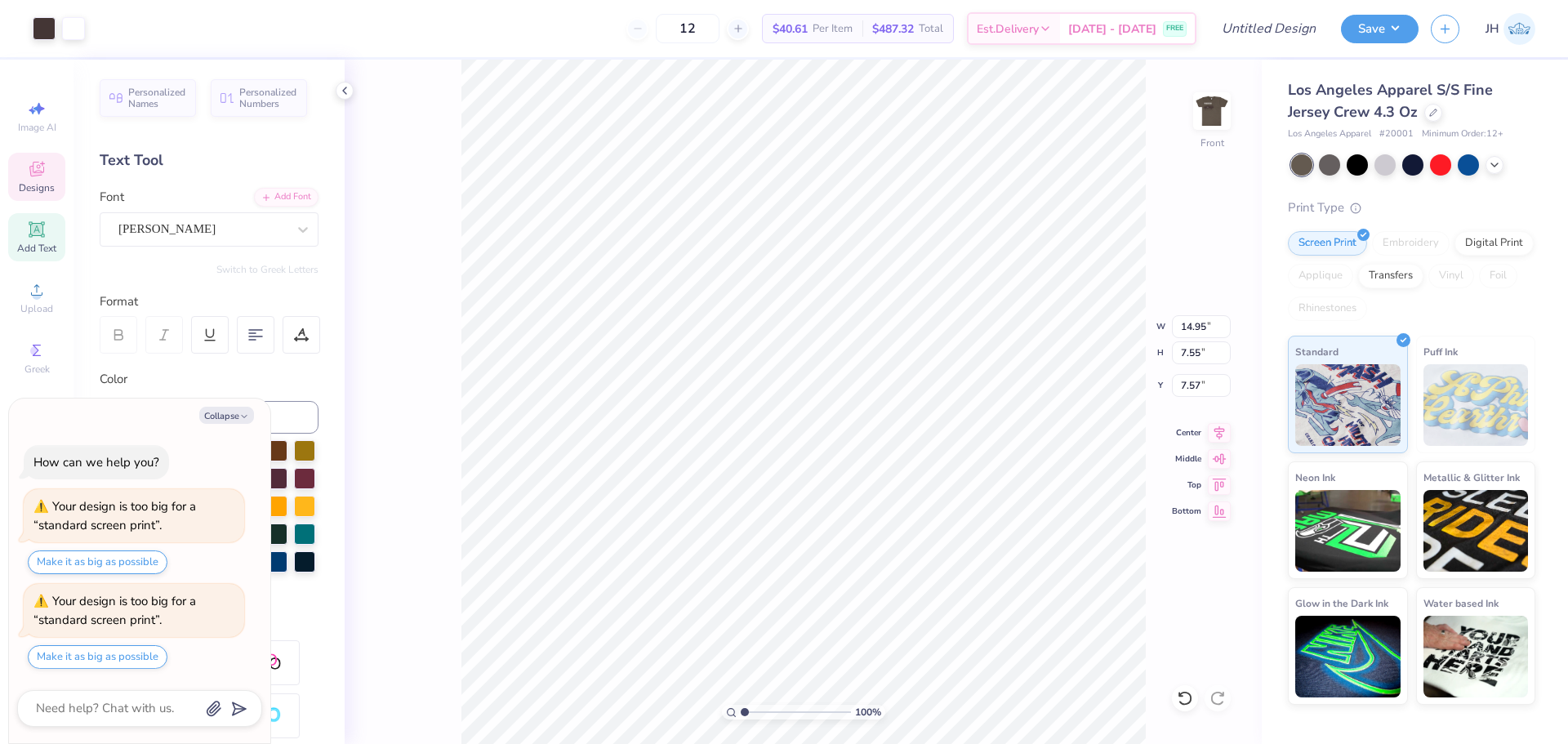
type textarea "x"
type input "8.98"
type textarea "x"
type input "7.73"
type textarea "x"
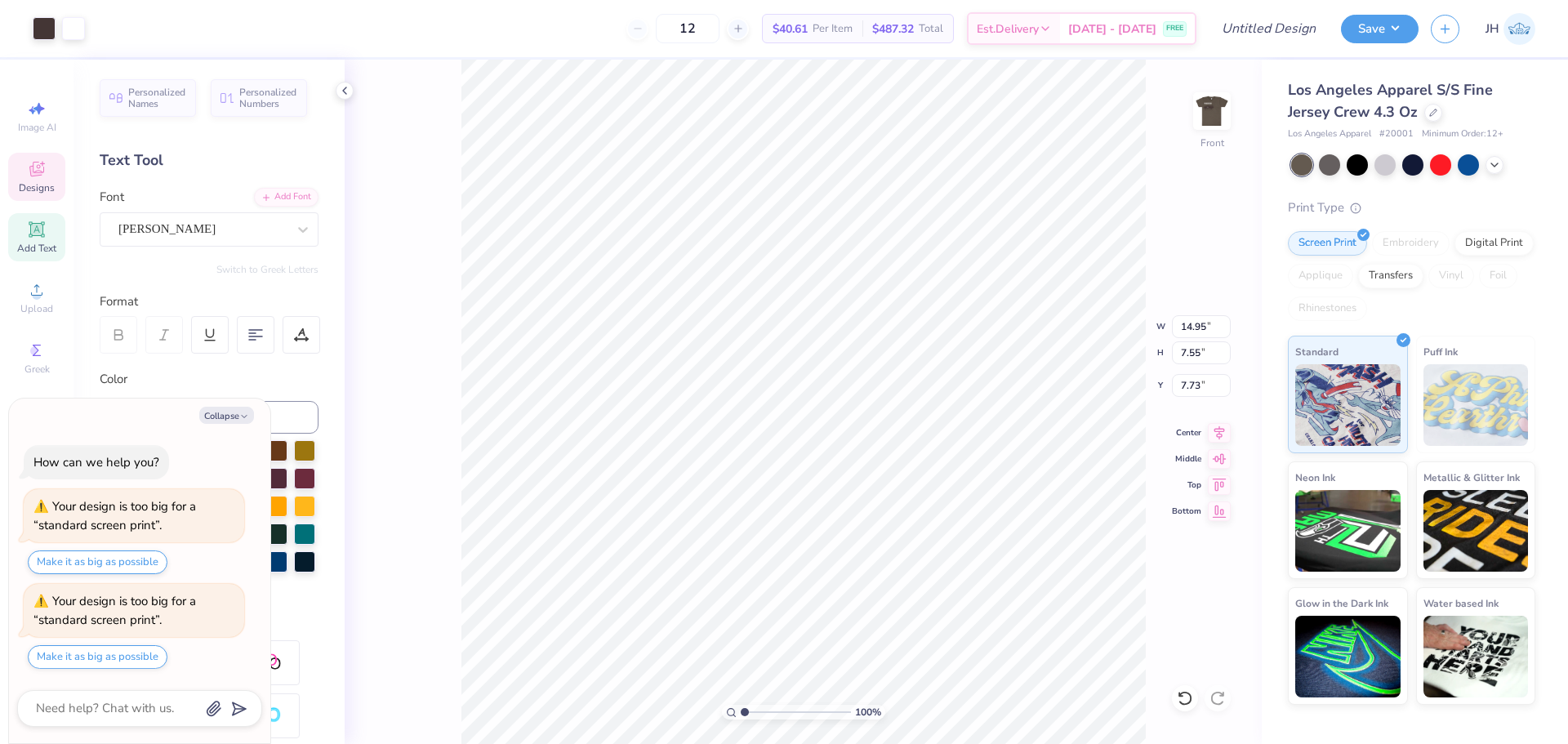
type input "7.33"
click at [1210, 110] on img at bounding box center [1212, 111] width 65 height 65
click at [794, 343] on li "Cut" at bounding box center [778, 335] width 128 height 33
click at [1192, 113] on img at bounding box center [1212, 111] width 65 height 65
click at [1197, 101] on img at bounding box center [1212, 111] width 65 height 65
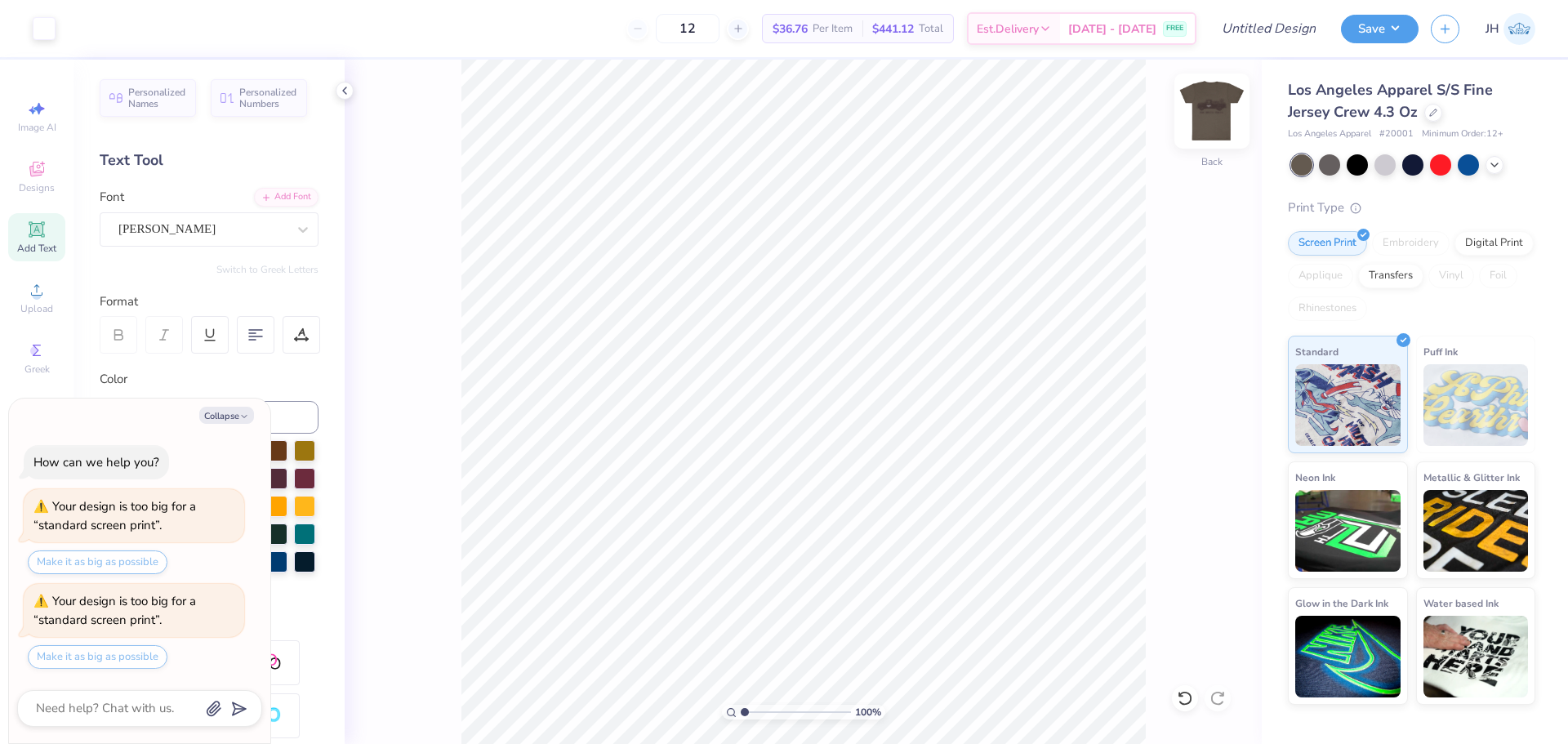
click at [1213, 103] on img at bounding box center [1212, 111] width 65 height 65
click at [1218, 117] on img at bounding box center [1212, 111] width 65 height 65
click at [1199, 118] on img at bounding box center [1212, 111] width 65 height 65
click at [1214, 97] on img at bounding box center [1212, 111] width 65 height 65
click at [1358, 161] on div at bounding box center [1357, 163] width 21 height 21
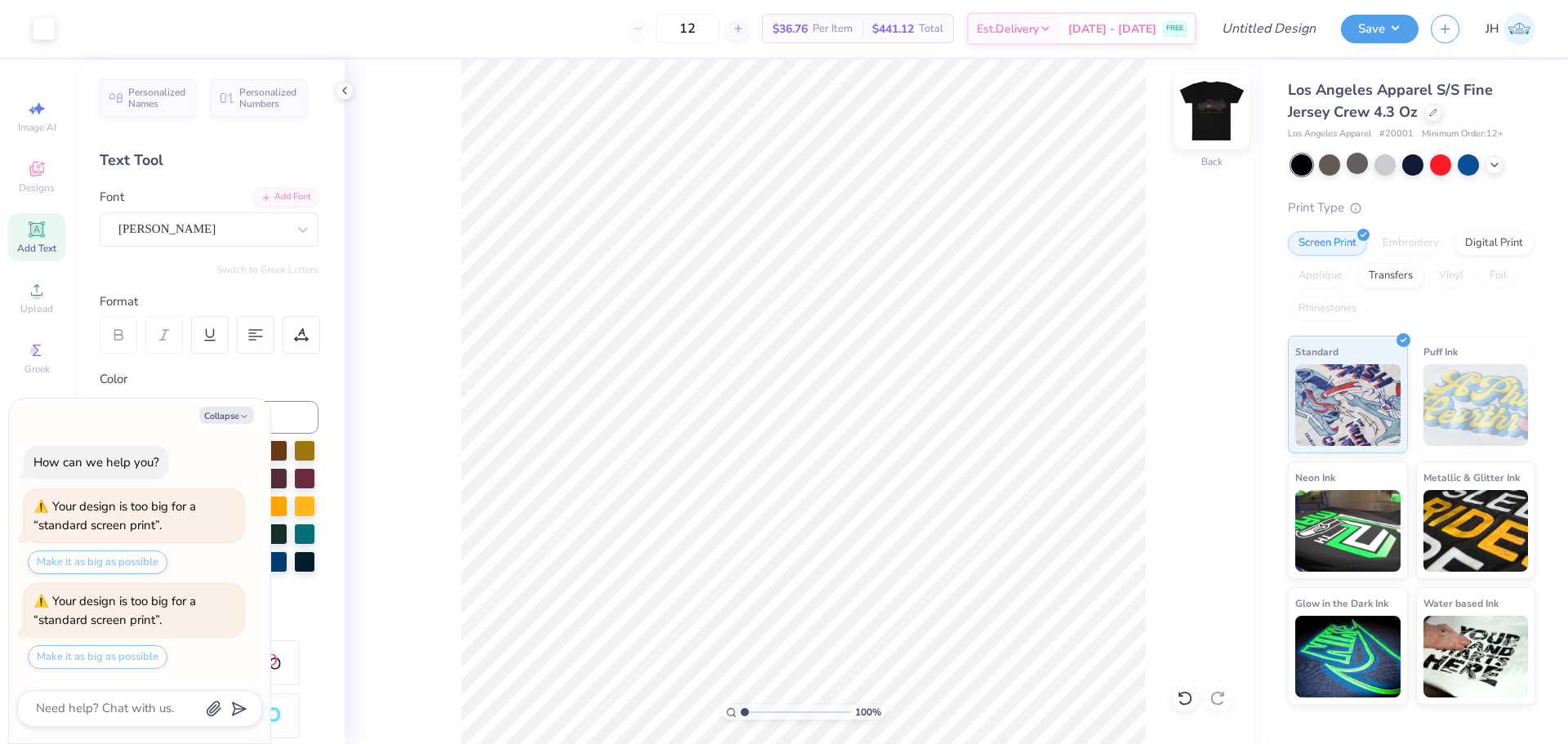
click at [1214, 110] on img at bounding box center [1212, 111] width 65 height 65
click at [1498, 158] on icon at bounding box center [1494, 164] width 13 height 13
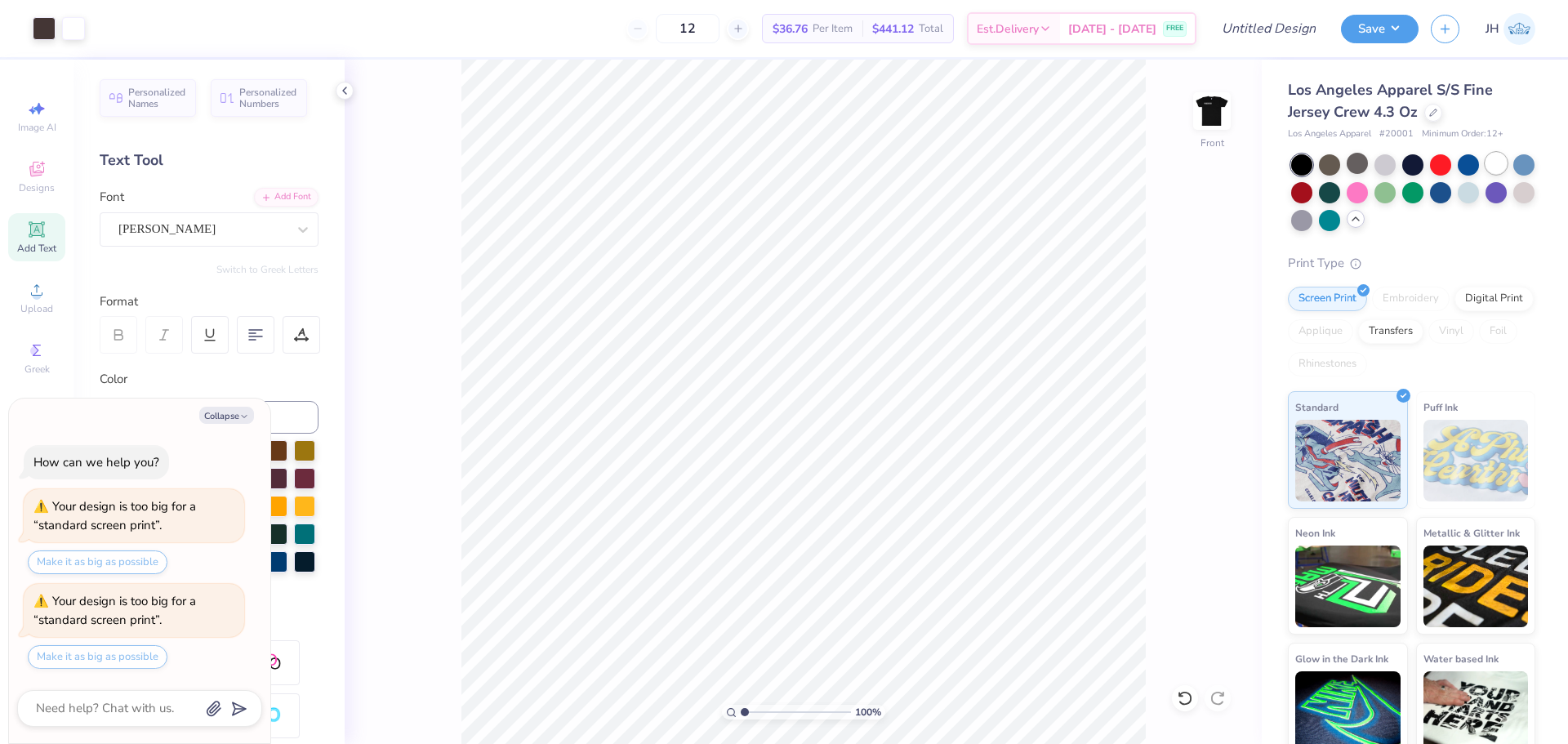
click at [1497, 164] on div at bounding box center [1495, 163] width 21 height 21
click at [1220, 90] on img at bounding box center [1212, 111] width 65 height 65
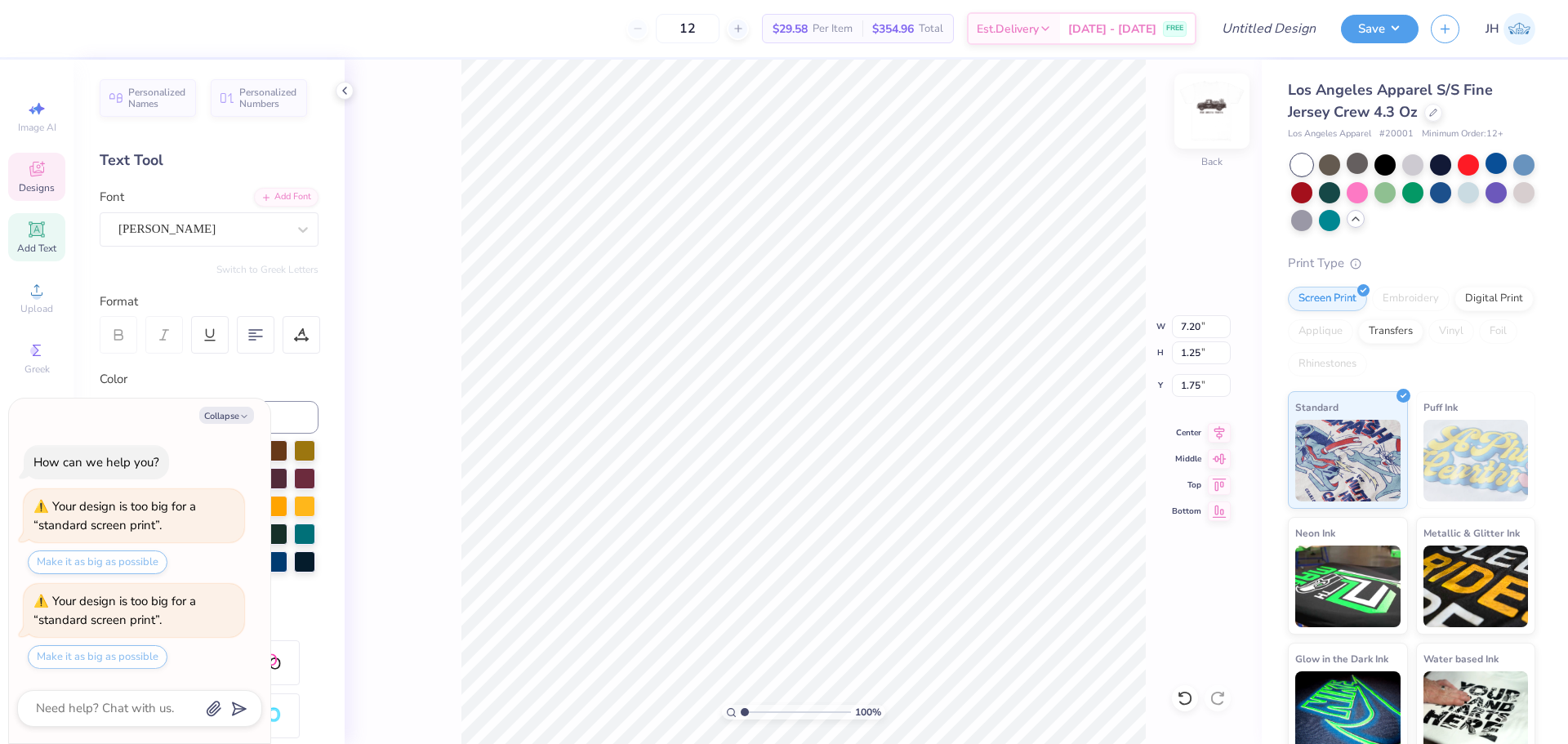
click at [1203, 109] on img at bounding box center [1212, 111] width 65 height 65
click at [1214, 104] on img at bounding box center [1212, 111] width 33 height 33
click at [1333, 165] on div at bounding box center [1329, 163] width 21 height 21
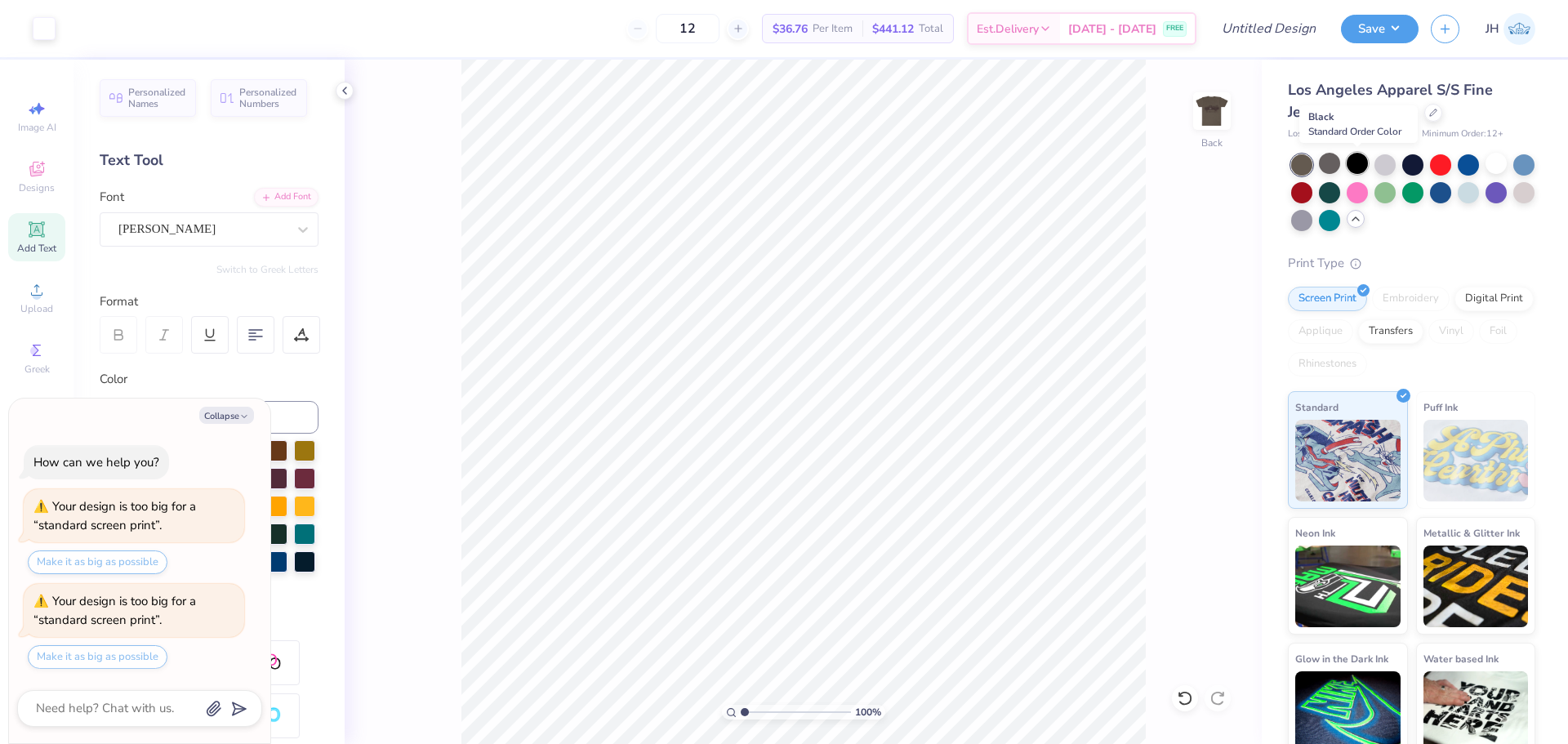
click at [1354, 167] on div at bounding box center [1357, 163] width 21 height 21
click at [1375, 163] on div at bounding box center [1385, 163] width 21 height 21
click at [1222, 110] on img at bounding box center [1212, 111] width 65 height 65
click at [1222, 110] on img at bounding box center [1212, 111] width 33 height 33
click at [1438, 167] on div at bounding box center [1441, 163] width 21 height 21
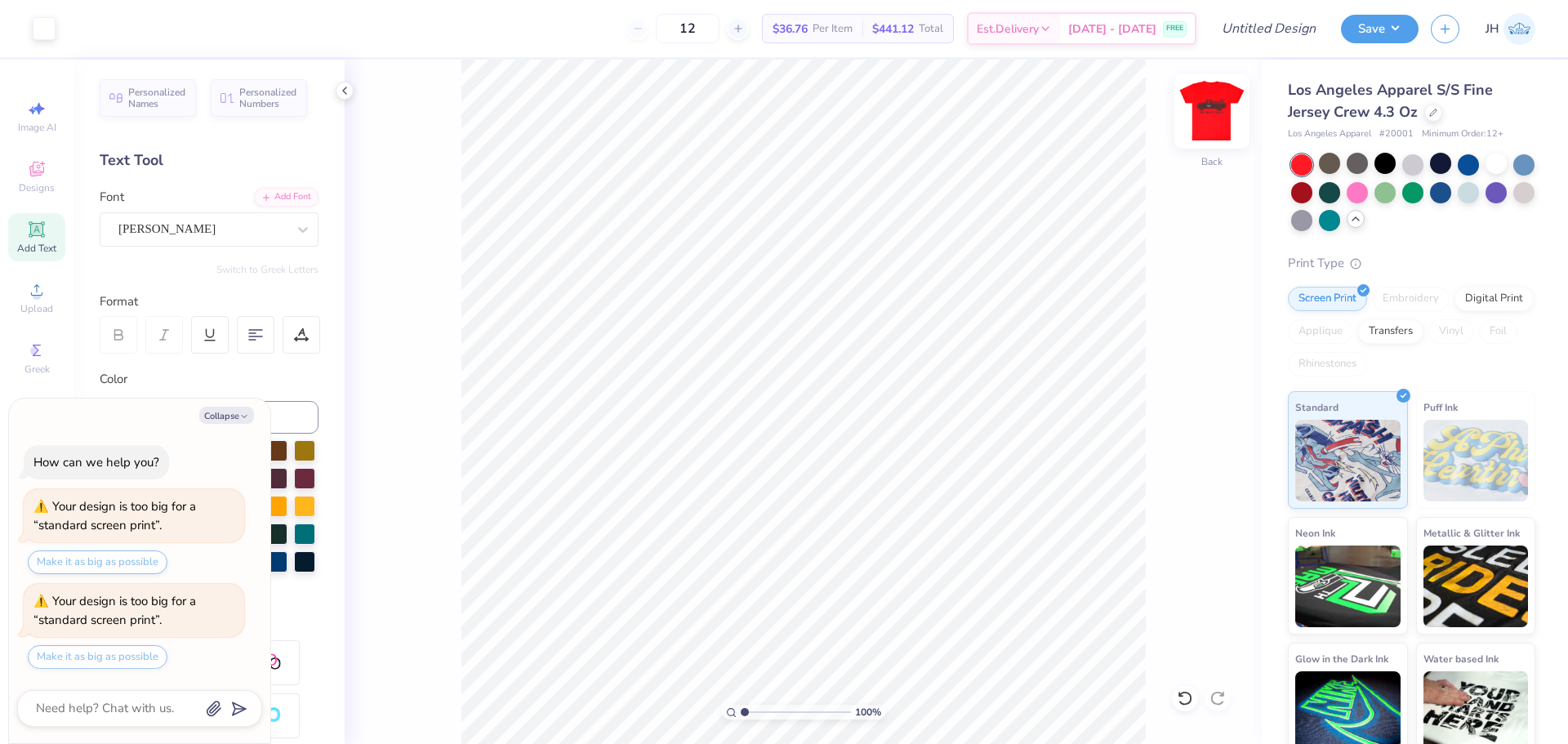
click at [1209, 107] on img at bounding box center [1212, 111] width 65 height 65
click at [1209, 107] on img at bounding box center [1212, 111] width 33 height 33
click at [1460, 162] on div at bounding box center [1468, 163] width 21 height 21
click at [1207, 107] on img at bounding box center [1212, 111] width 65 height 65
click at [1207, 107] on img at bounding box center [1212, 111] width 33 height 33
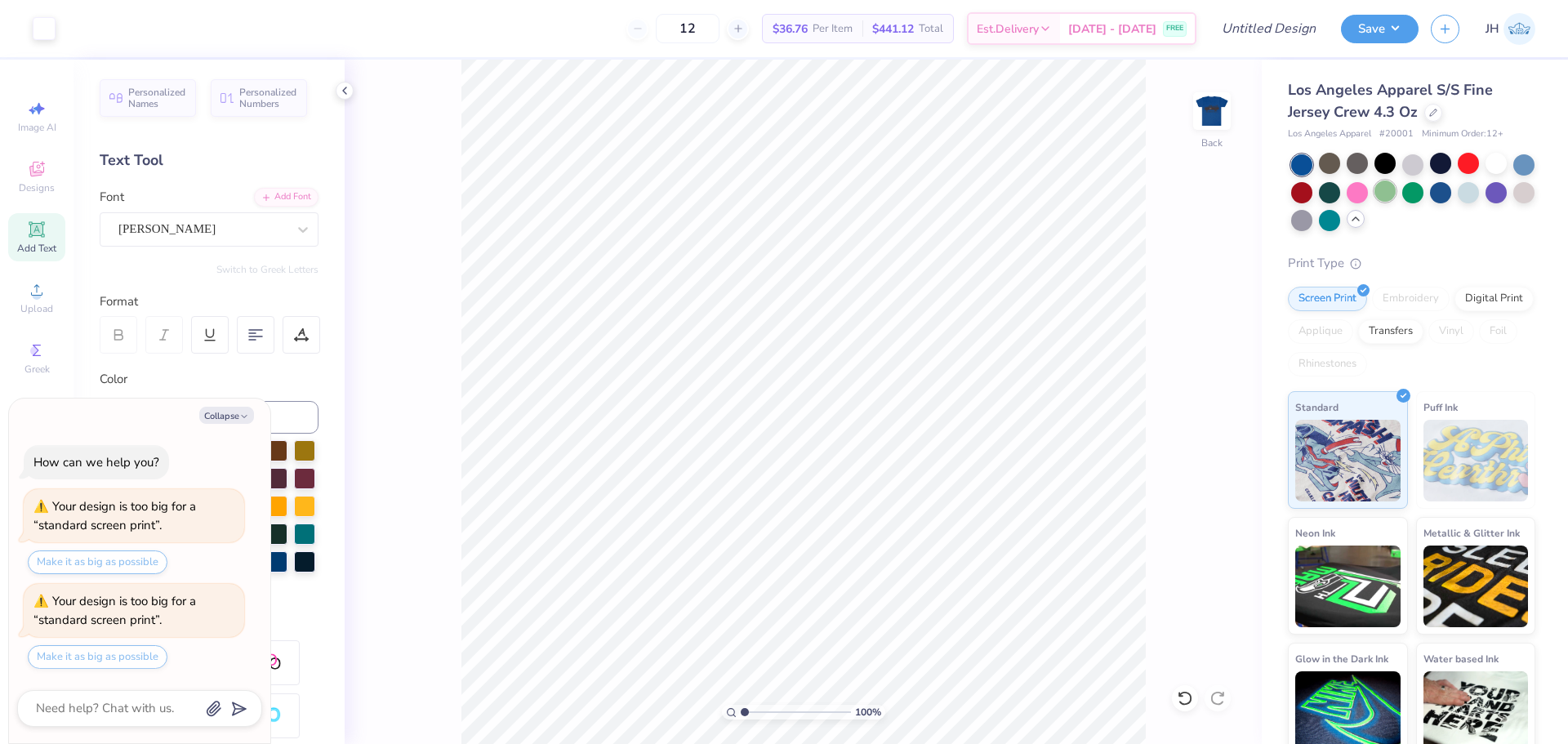
click at [1396, 187] on div at bounding box center [1385, 191] width 21 height 21
click at [1212, 102] on img at bounding box center [1212, 111] width 65 height 65
click at [1217, 96] on img at bounding box center [1212, 111] width 65 height 65
click at [1485, 202] on div at bounding box center [1495, 191] width 21 height 21
click at [1203, 114] on img at bounding box center [1212, 111] width 65 height 65
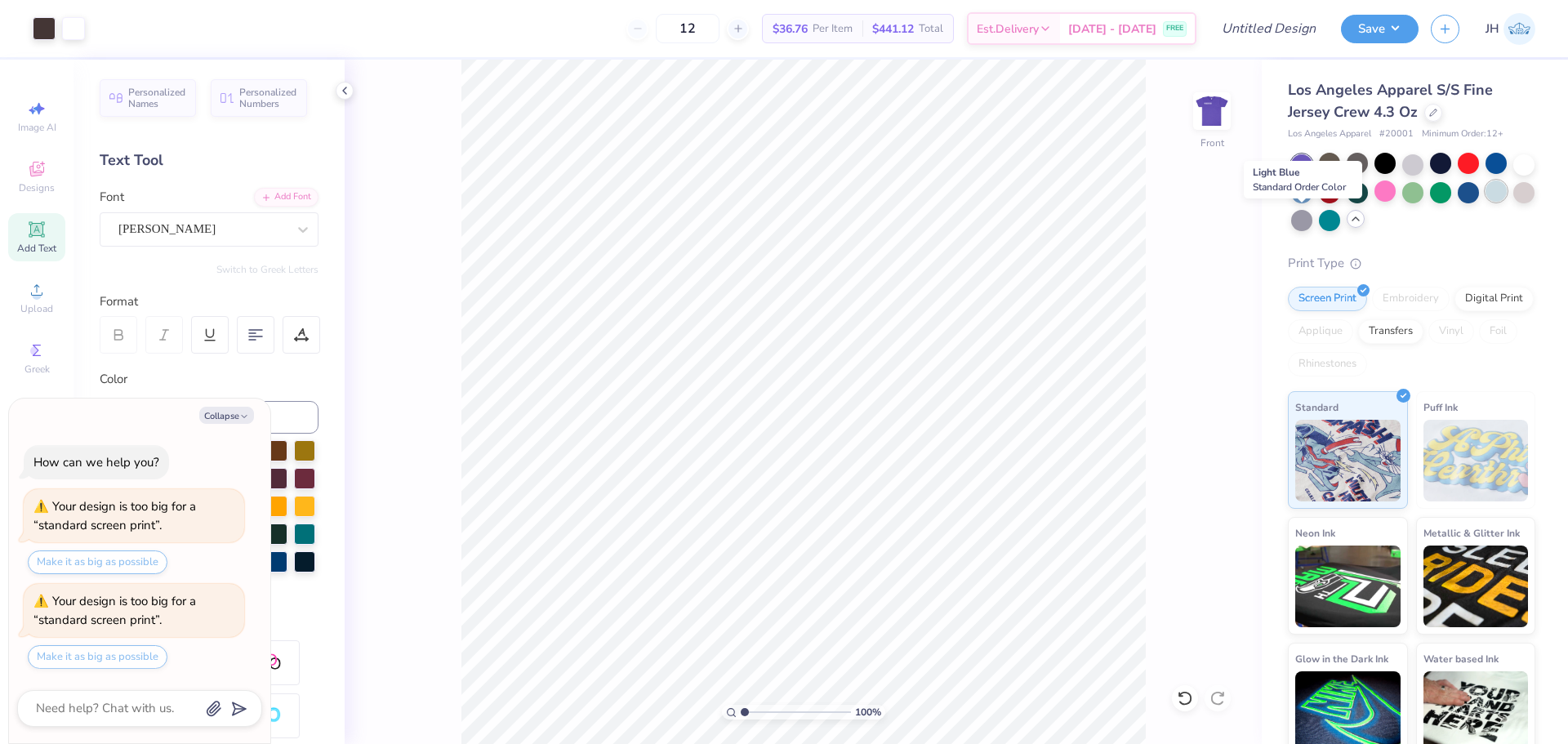
click at [1485, 202] on div at bounding box center [1495, 191] width 21 height 21
click at [1212, 103] on img at bounding box center [1212, 111] width 65 height 65
click at [1340, 197] on div at bounding box center [1329, 191] width 21 height 21
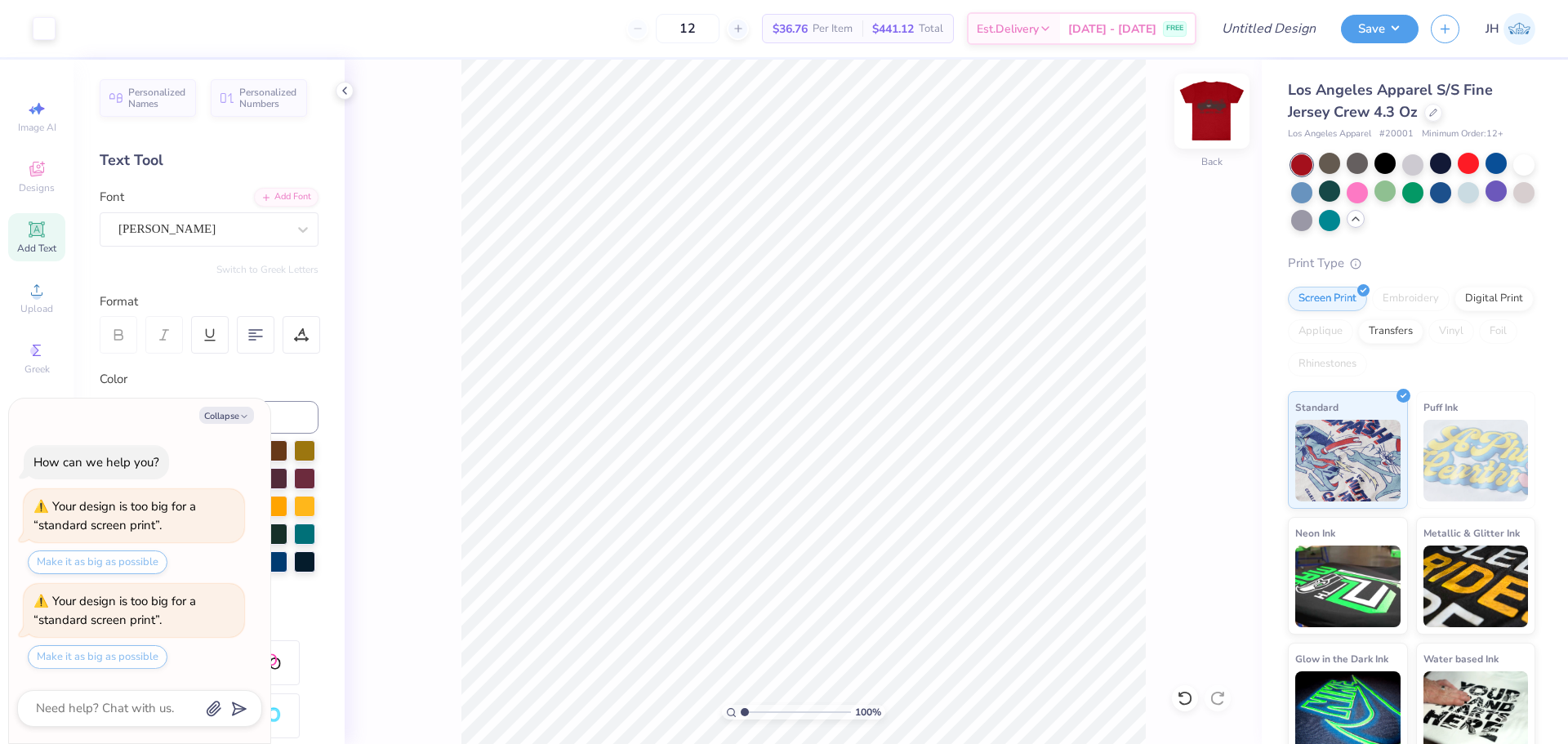
click at [1228, 104] on img at bounding box center [1212, 111] width 65 height 65
click at [1502, 158] on div at bounding box center [1495, 163] width 21 height 21
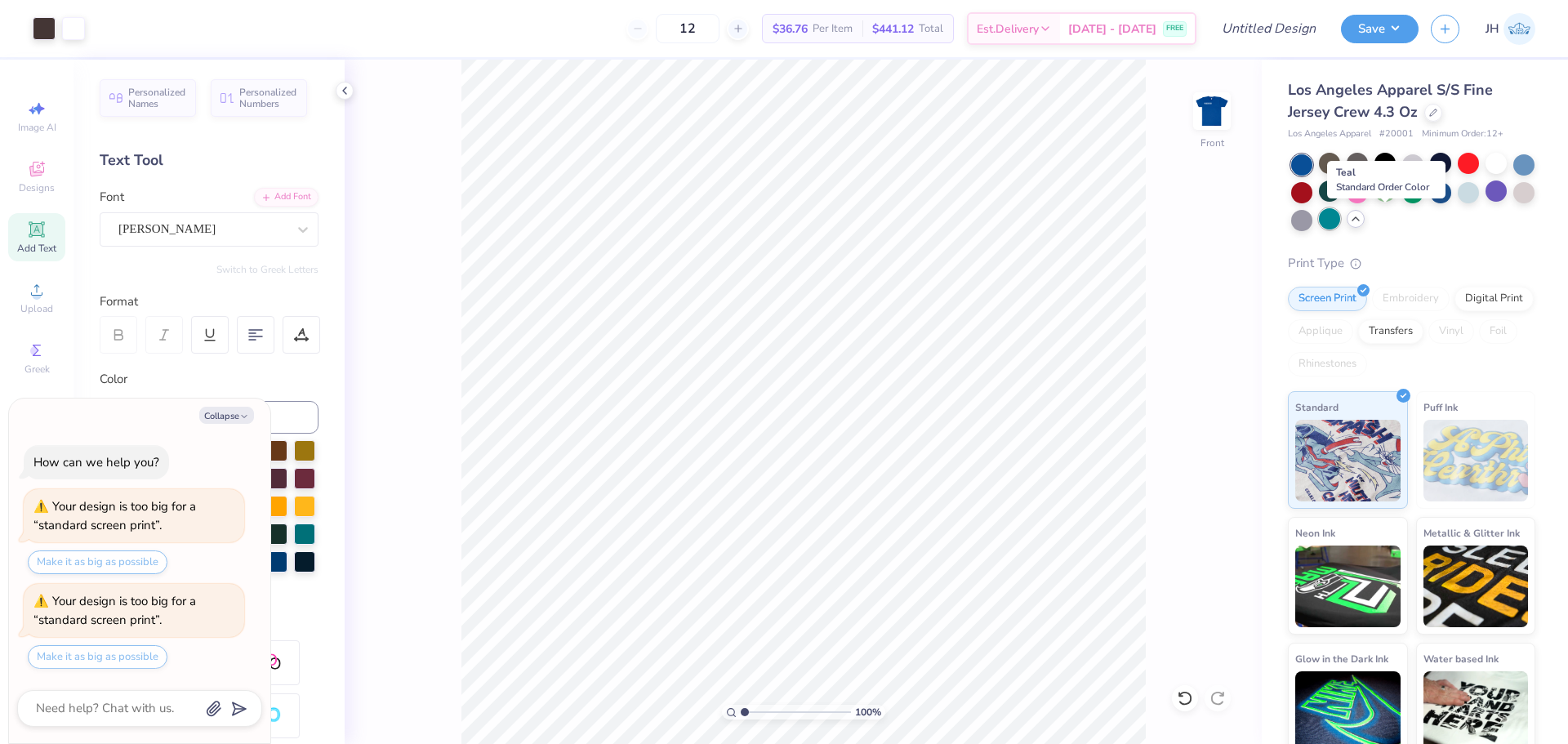
click at [1340, 217] on div at bounding box center [1329, 219] width 21 height 21
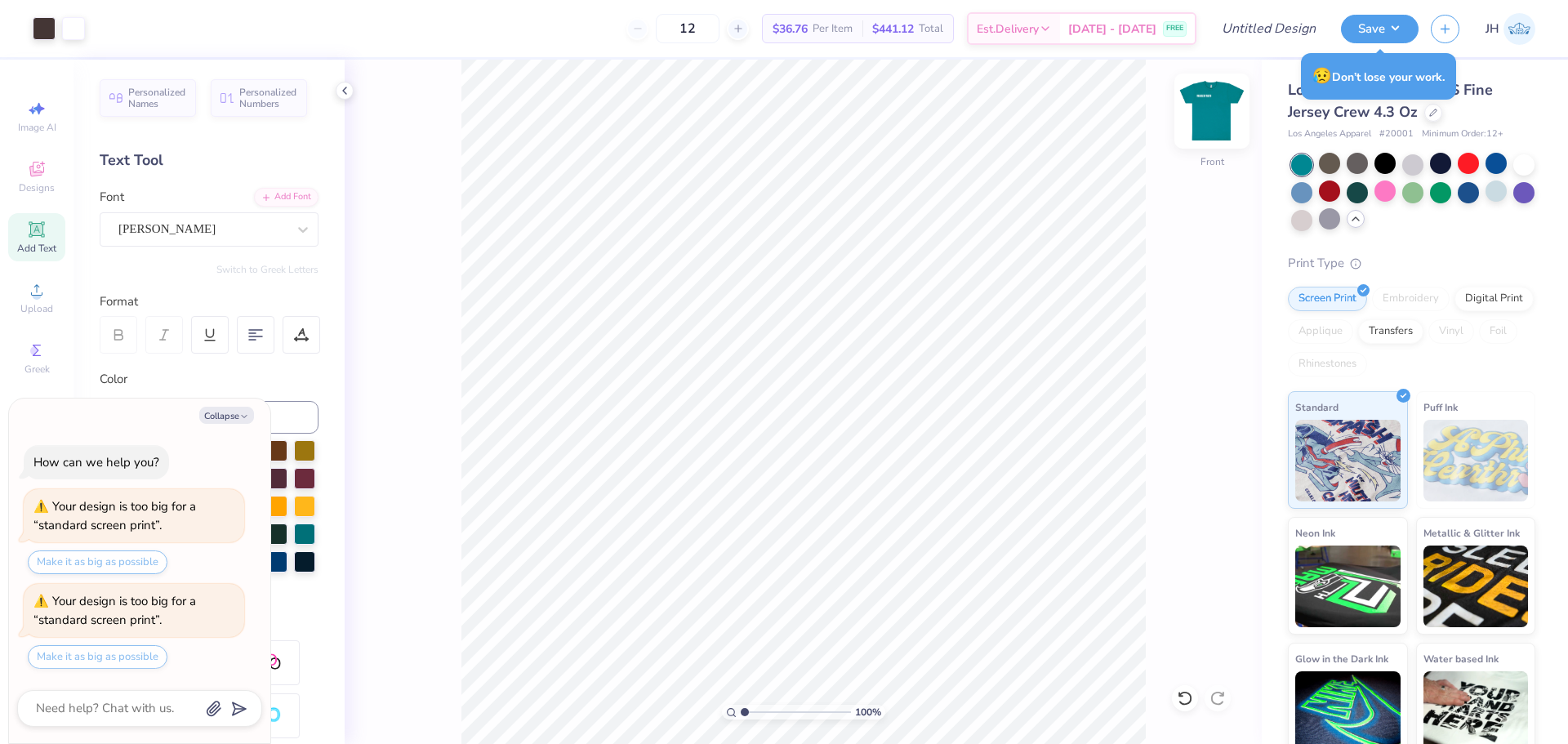
click at [1227, 113] on img at bounding box center [1212, 111] width 65 height 65
click at [1215, 119] on img at bounding box center [1212, 111] width 65 height 65
click at [1202, 130] on img at bounding box center [1212, 111] width 65 height 65
click at [1329, 154] on div at bounding box center [1329, 163] width 21 height 21
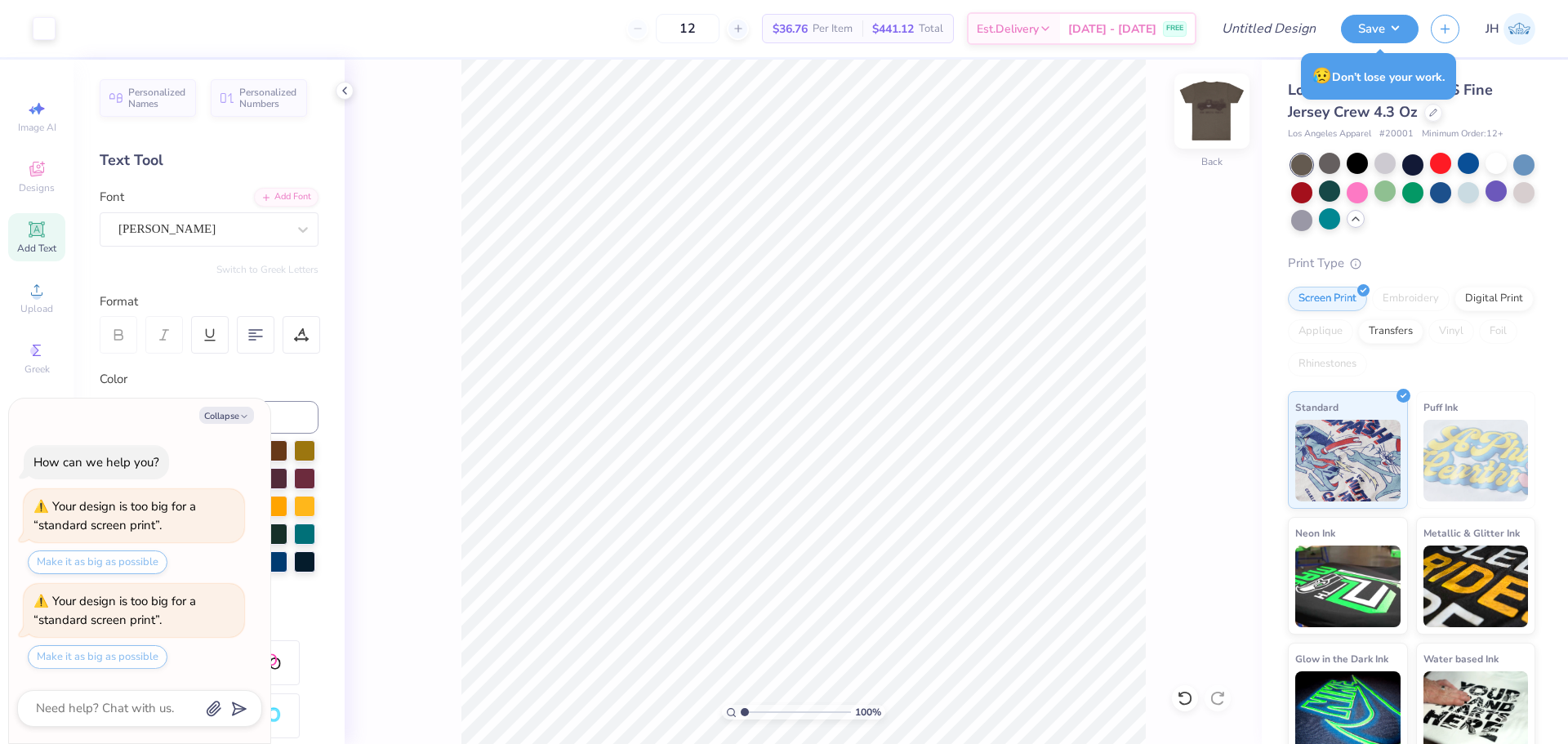
click at [1200, 113] on img at bounding box center [1212, 111] width 65 height 65
click at [1196, 124] on img at bounding box center [1212, 111] width 65 height 65
click at [1490, 70] on div "Los Angeles Apparel S/S Fine Jersey Crew 4.3 Oz Los Angeles Apparel # 20001 Min…" at bounding box center [1414, 409] width 306 height 700
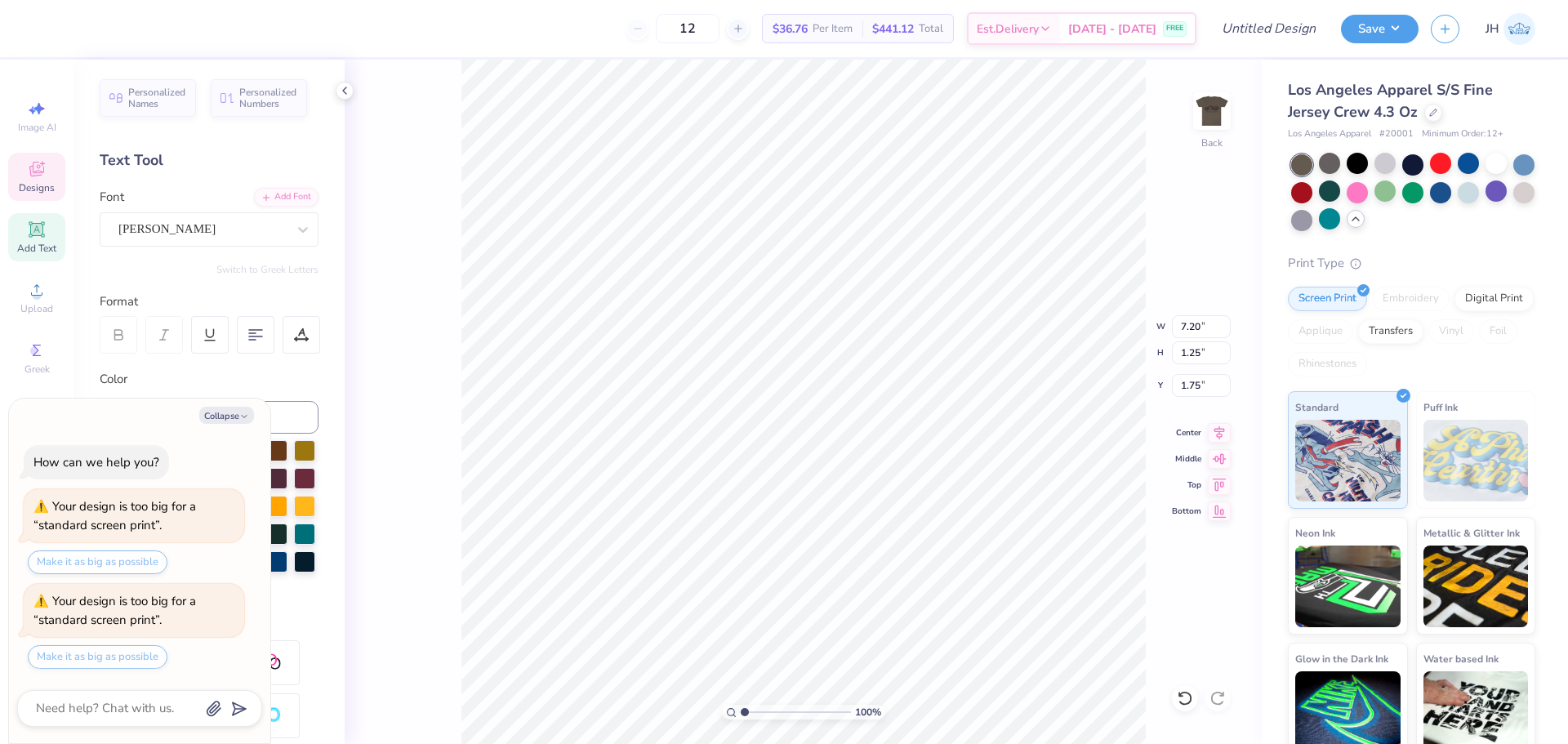
click at [197, 275] on div "Switch to Greek Letters" at bounding box center [208, 270] width 219 height 13
click at [1403, 28] on button "Save" at bounding box center [1379, 26] width 77 height 29
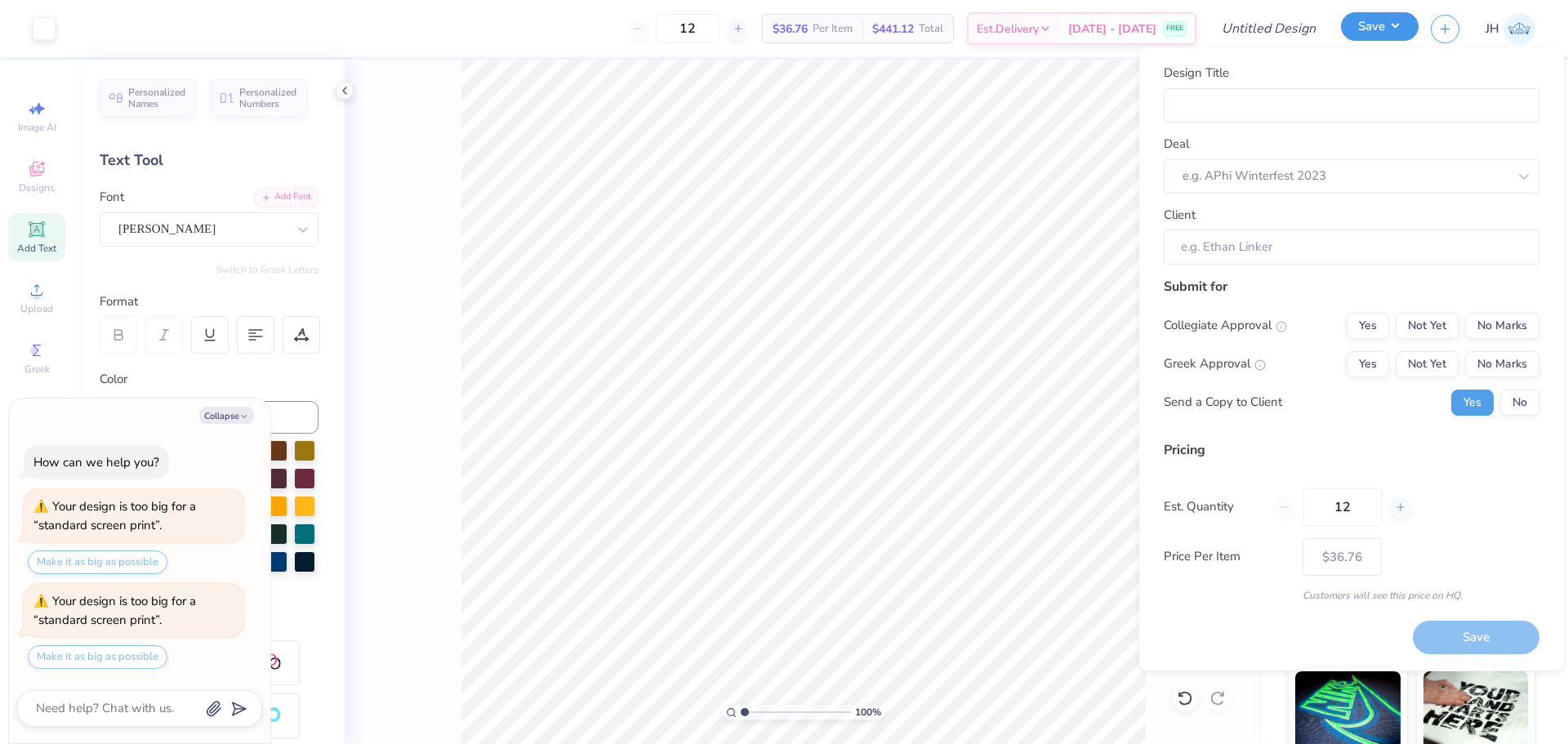
click at [1403, 28] on button "Save" at bounding box center [1379, 26] width 77 height 29
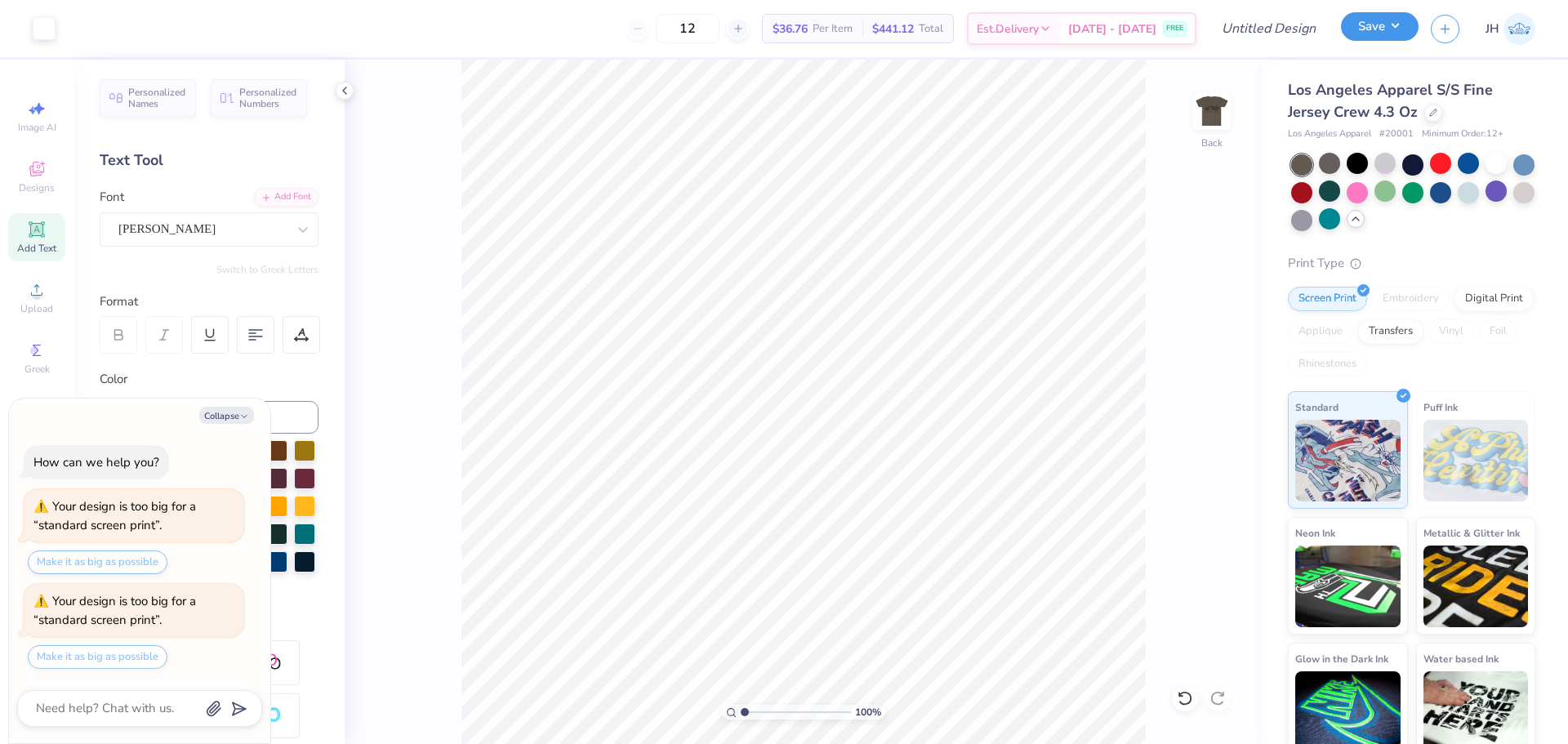
click at [1387, 19] on button "Save" at bounding box center [1379, 26] width 77 height 29
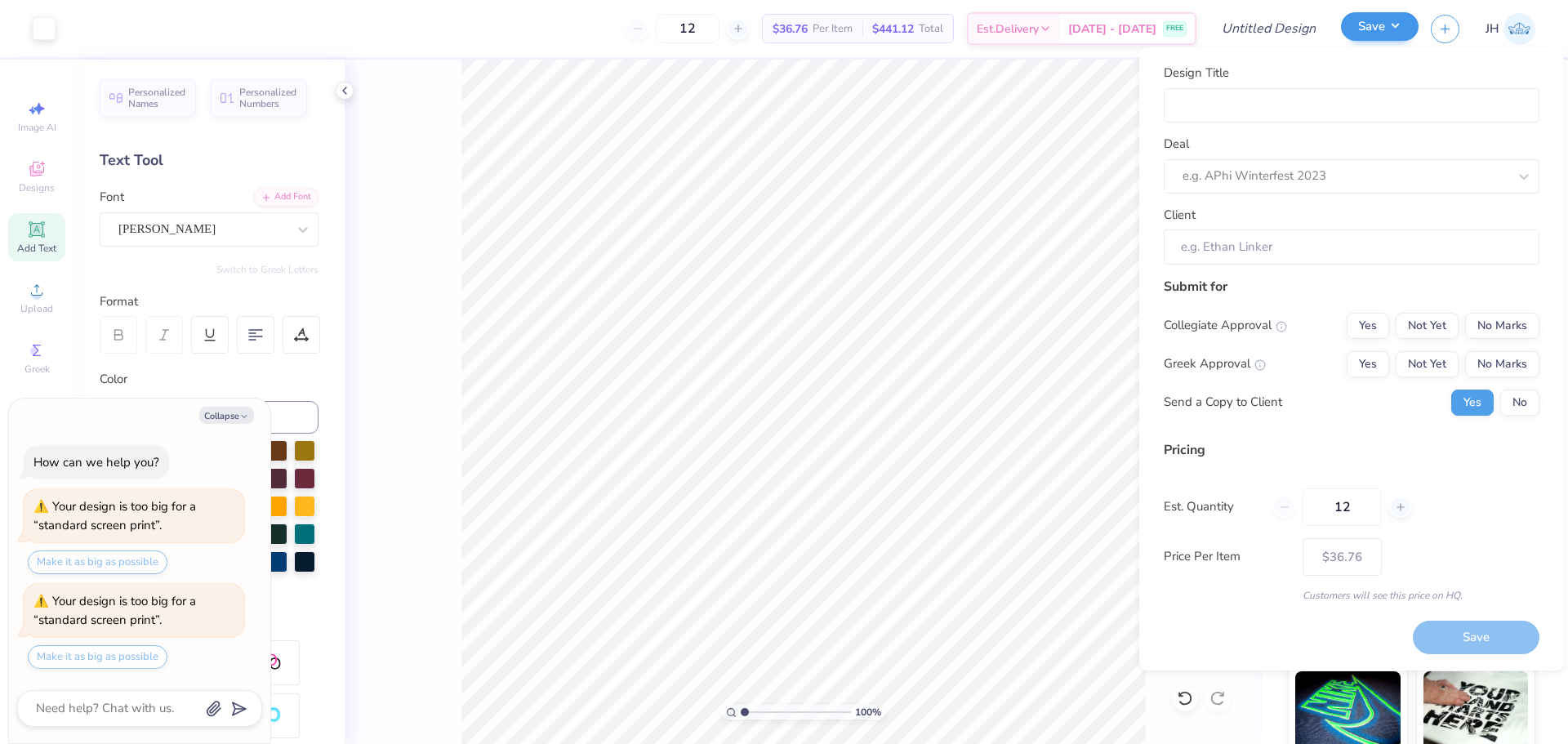
drag, startPoint x: 1416, startPoint y: 37, endPoint x: 1399, endPoint y: 31, distance: 18.0
click at [1412, 36] on div "Save" at bounding box center [1379, 29] width 77 height 29
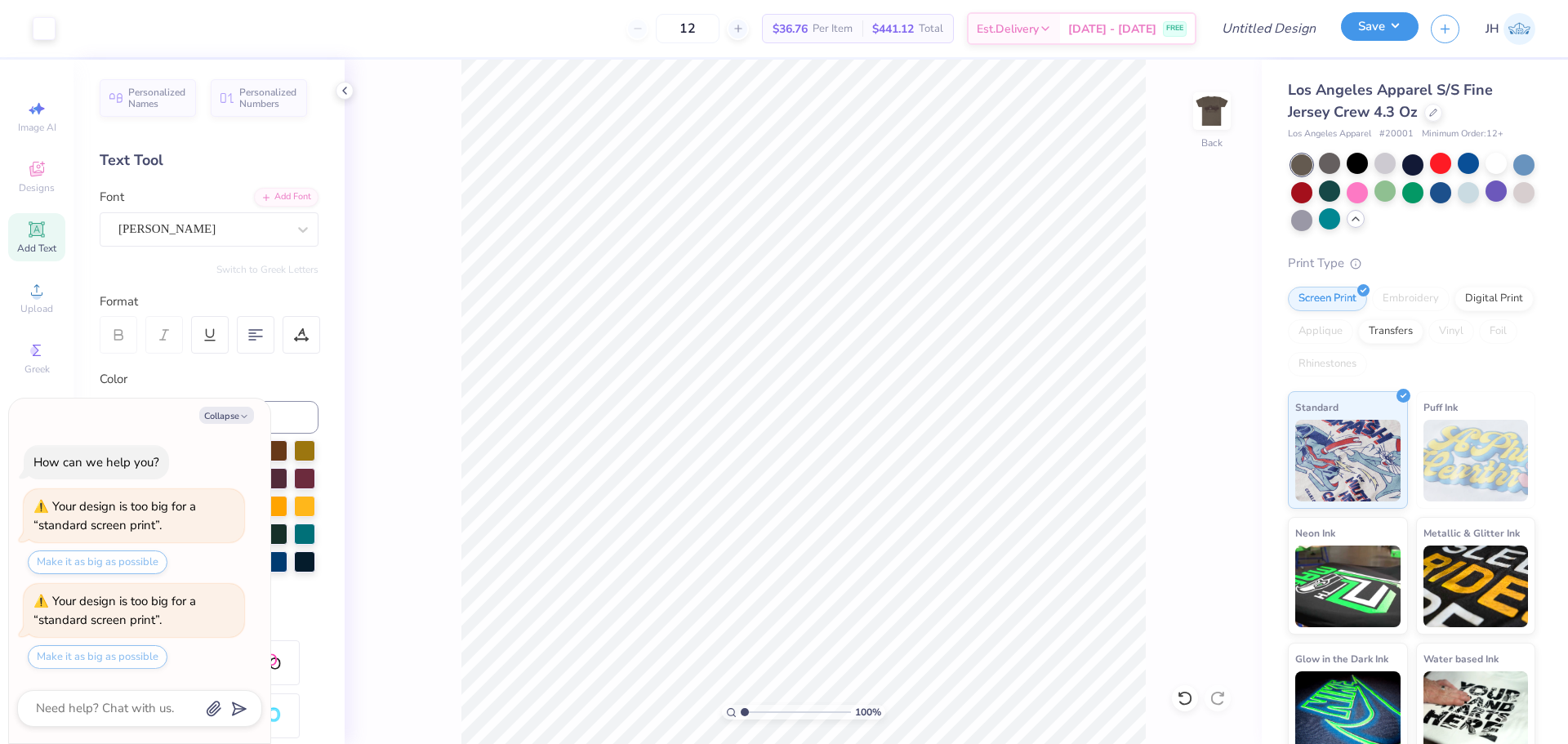
click at [1392, 26] on button "Save" at bounding box center [1379, 26] width 77 height 29
type textarea "x"
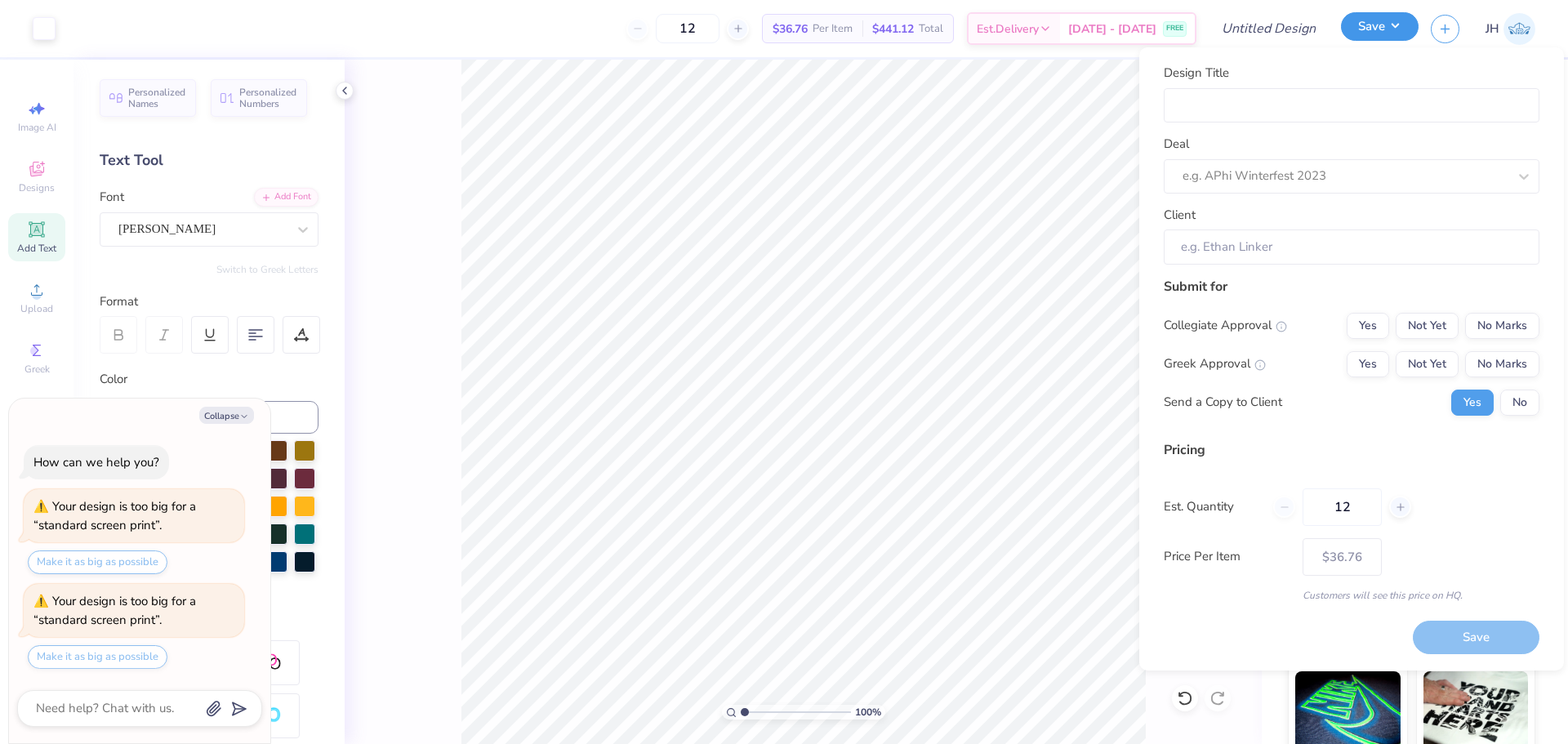
click at [1392, 26] on button "Save" at bounding box center [1379, 26] width 77 height 29
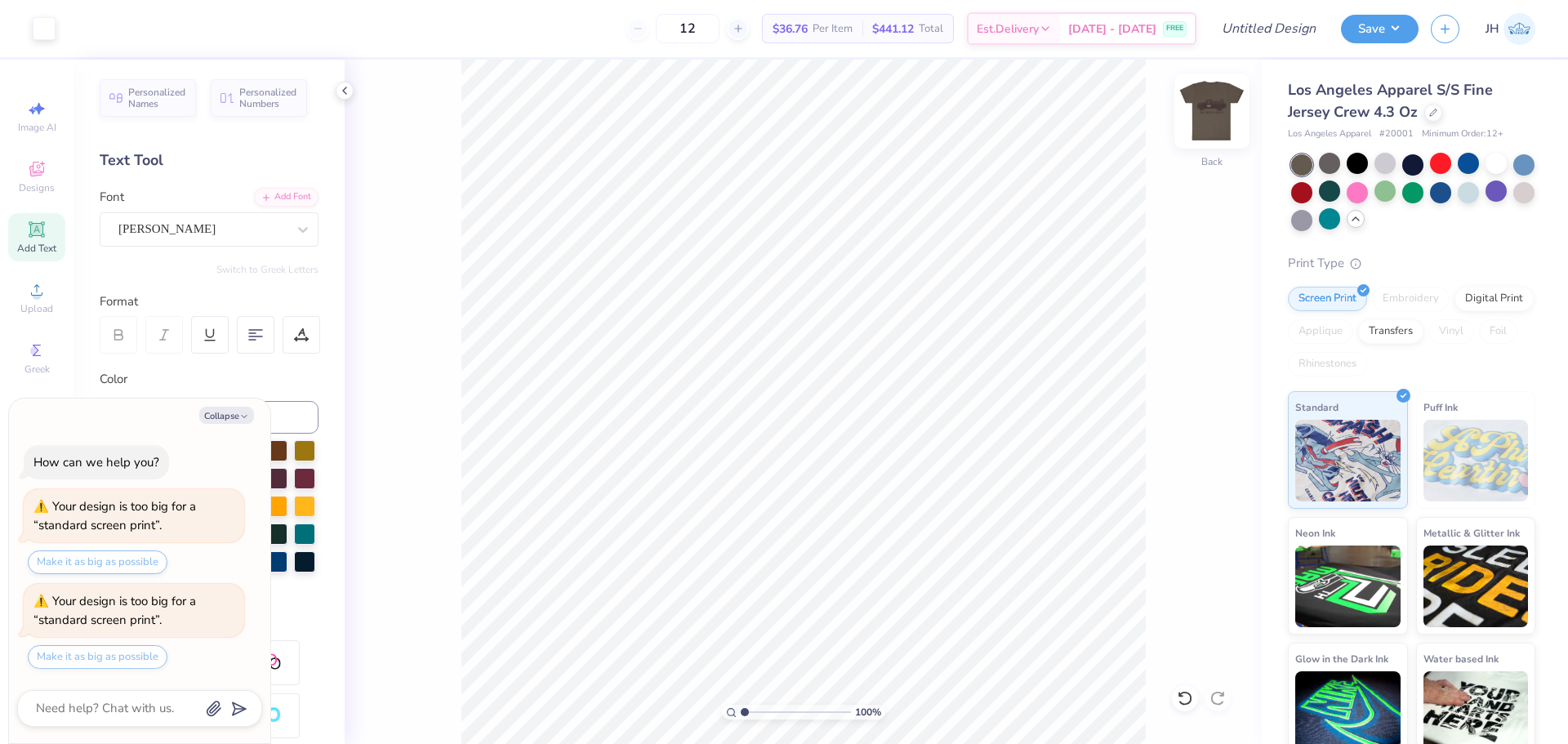
click at [1200, 99] on img at bounding box center [1212, 111] width 65 height 65
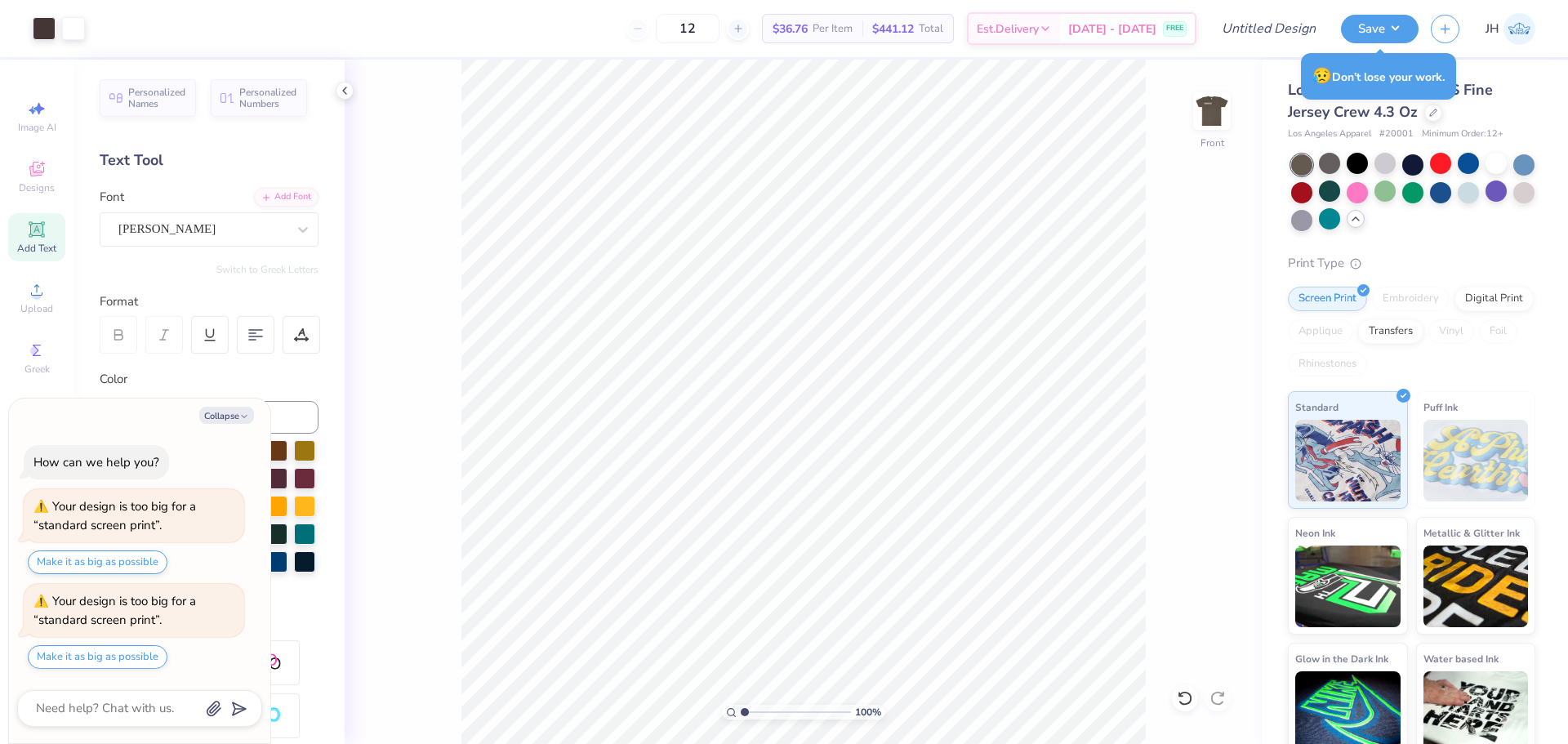
type textarea "x"
